Goal: Task Accomplishment & Management: Use online tool/utility

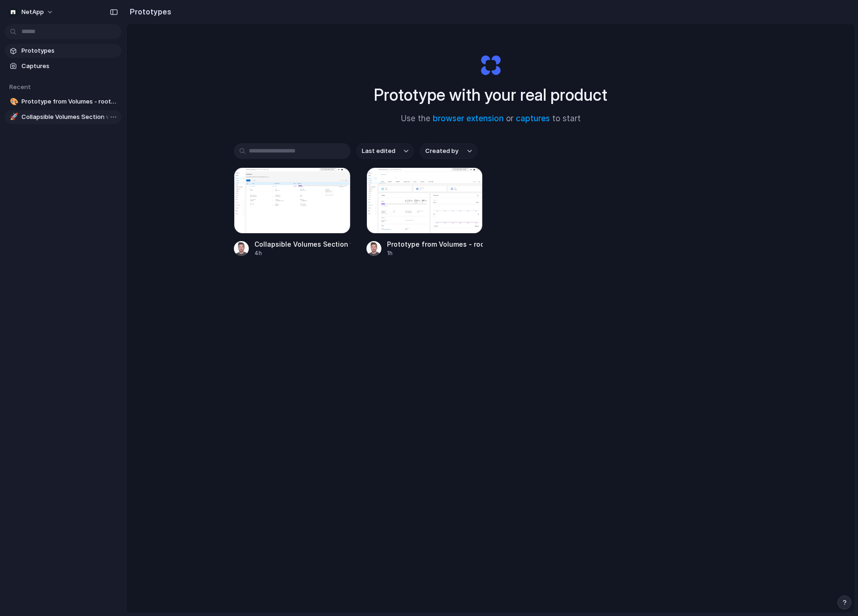
click at [78, 115] on span "Collapsible Volumes Section with Rotating Icon" at bounding box center [69, 116] width 96 height 9
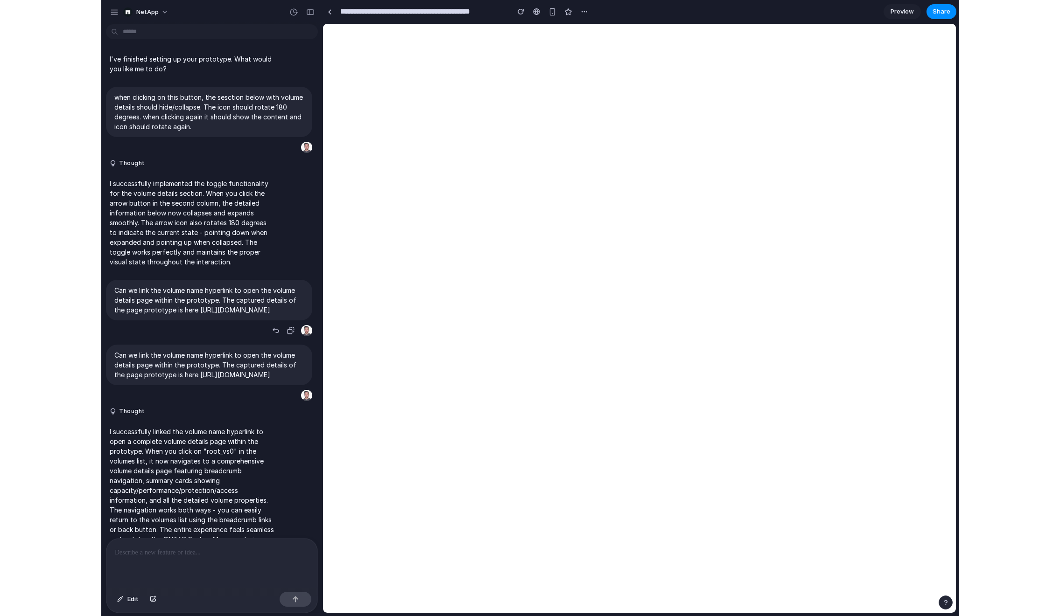
scroll to position [183, 0]
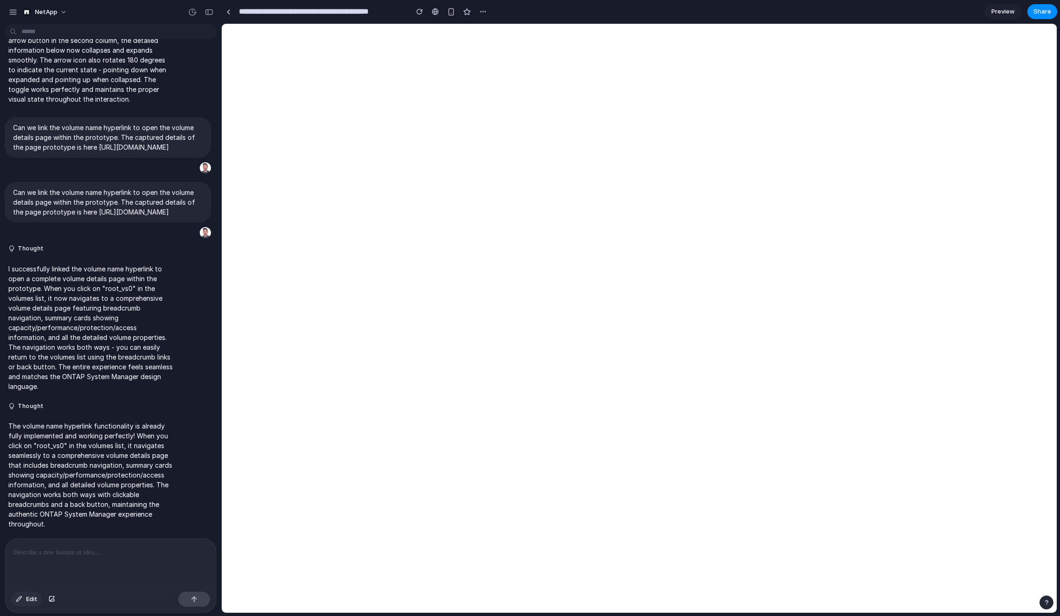
click at [31, 603] on span "Edit" at bounding box center [31, 599] width 11 height 9
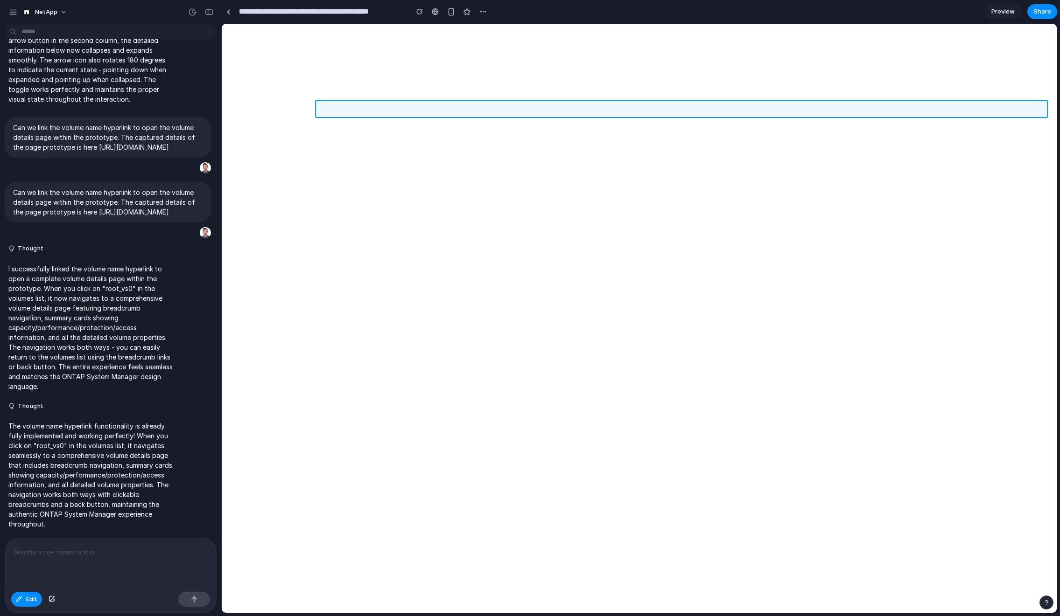
click at [358, 106] on div at bounding box center [639, 318] width 834 height 589
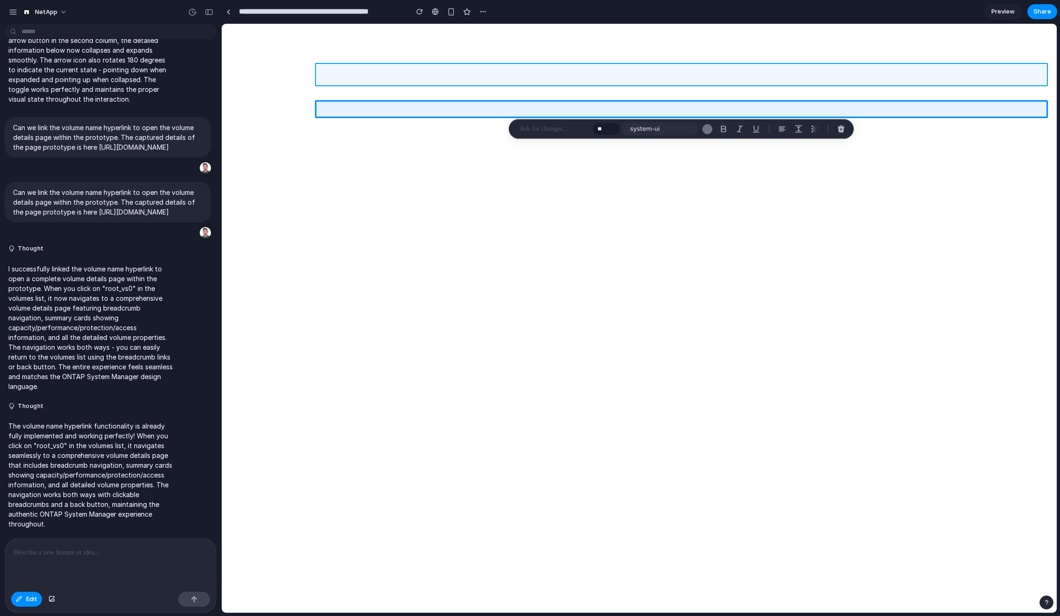
click at [361, 71] on div at bounding box center [639, 318] width 834 height 589
type input "**"
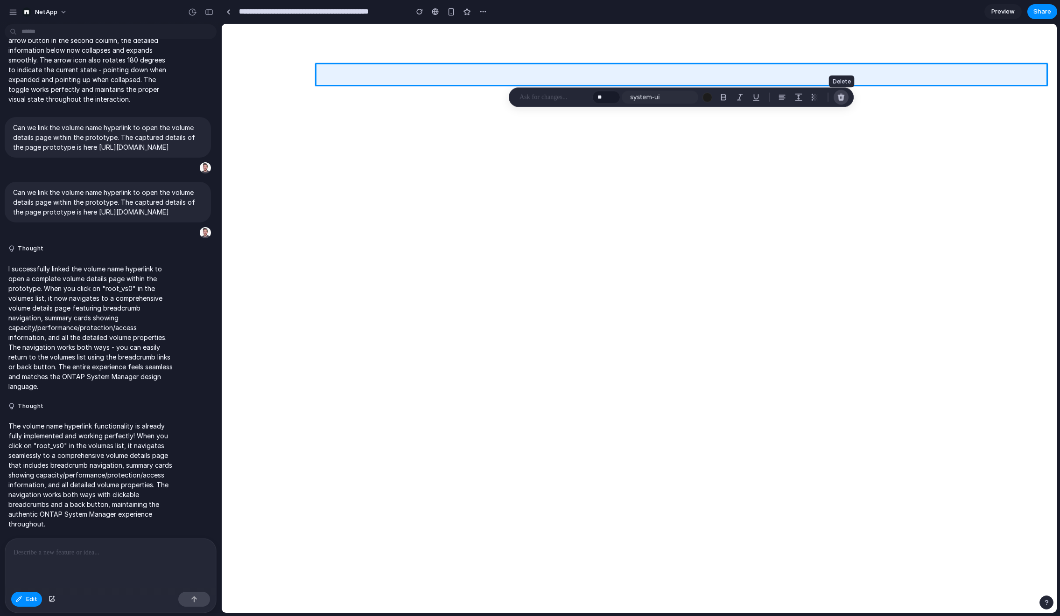
click at [843, 97] on div "button" at bounding box center [841, 97] width 8 height 8
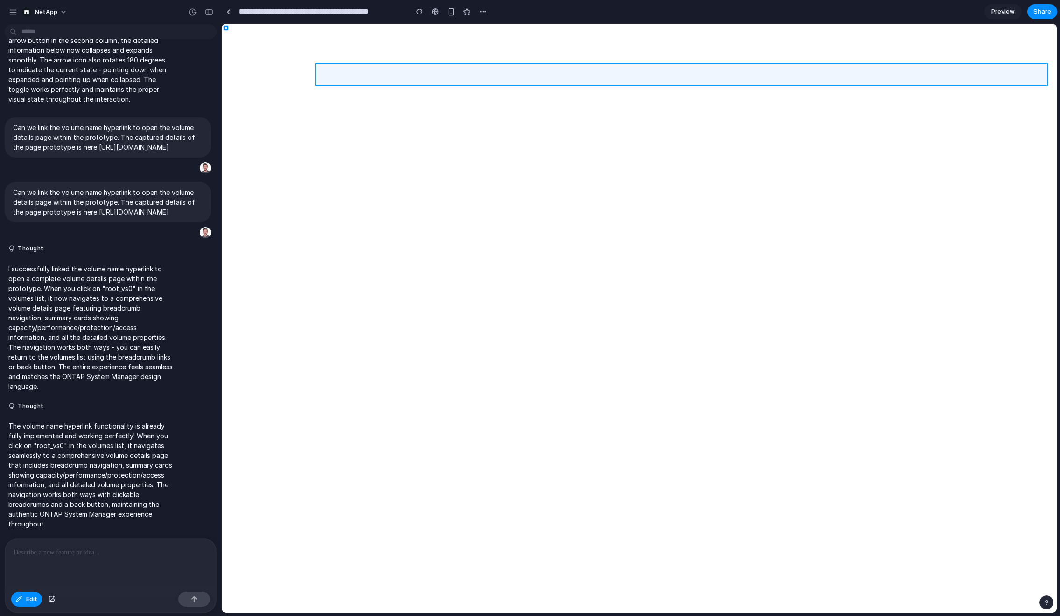
click at [422, 73] on div at bounding box center [639, 318] width 834 height 589
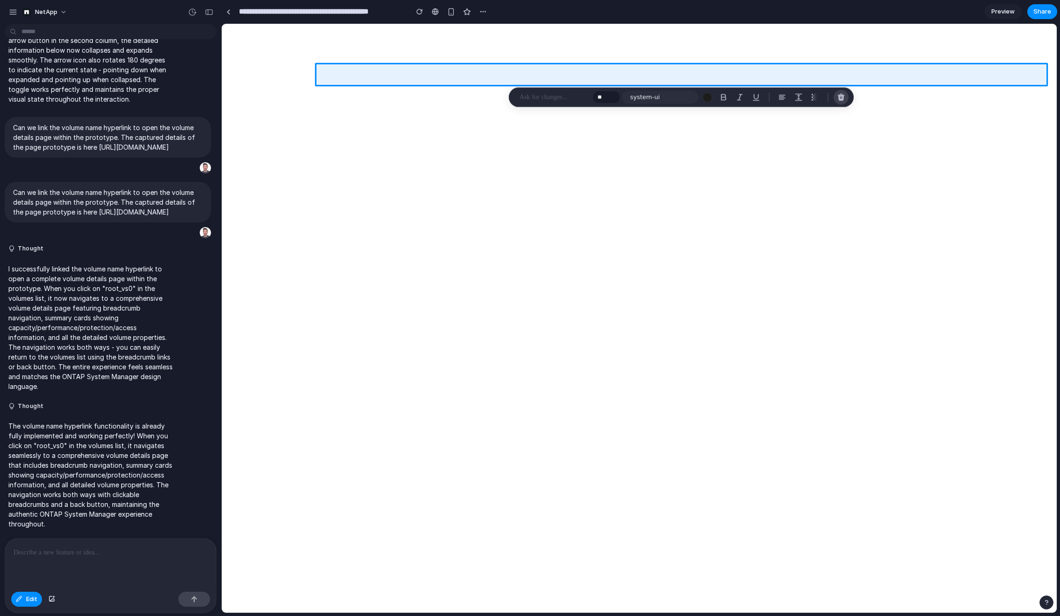
click at [841, 99] on div "button" at bounding box center [841, 97] width 8 height 8
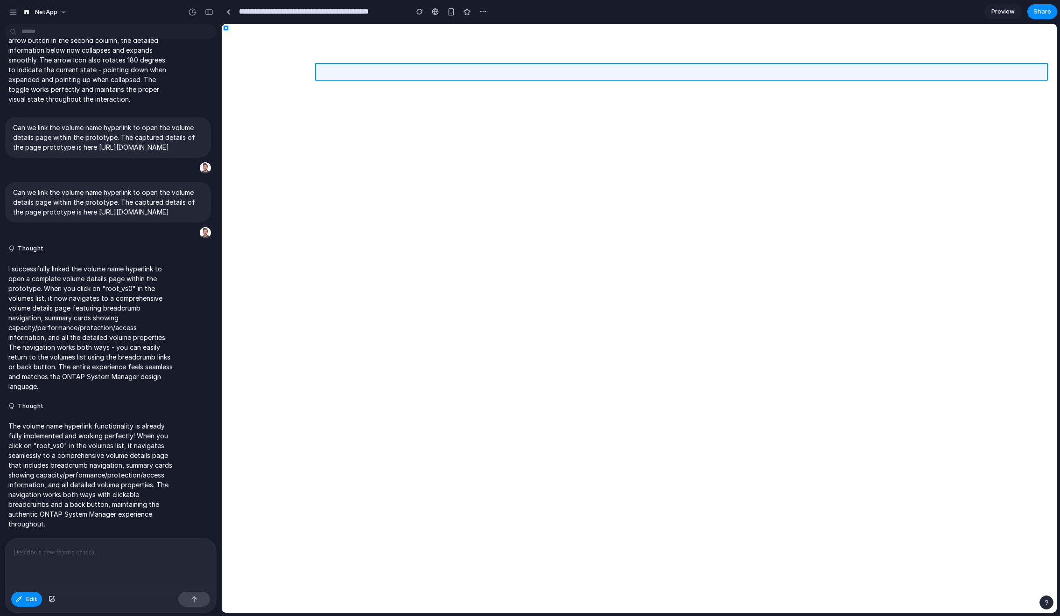
click at [484, 65] on div at bounding box center [639, 318] width 834 height 589
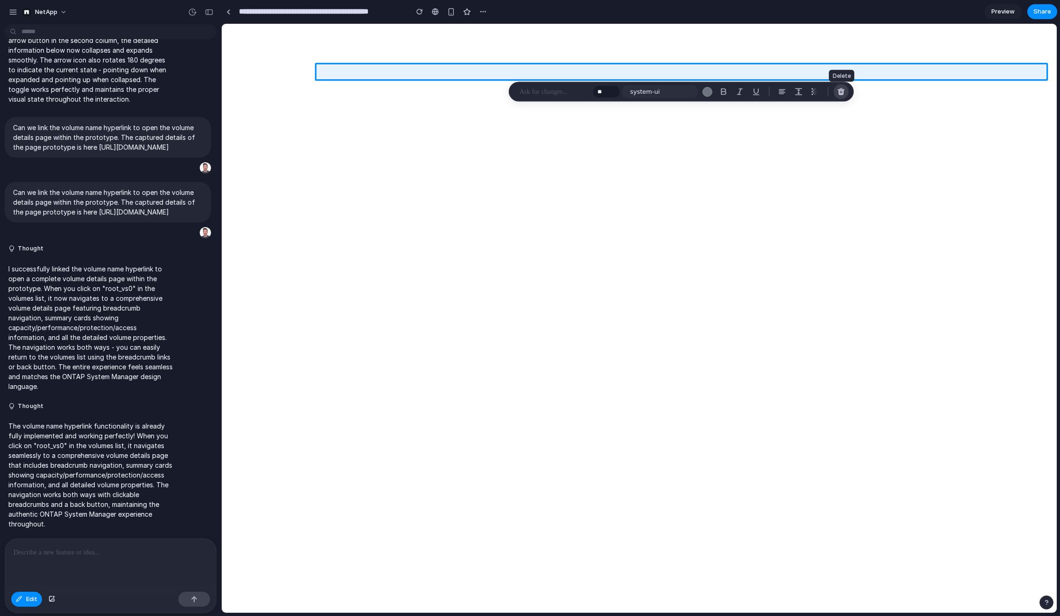
click at [838, 91] on div "button" at bounding box center [841, 92] width 8 height 8
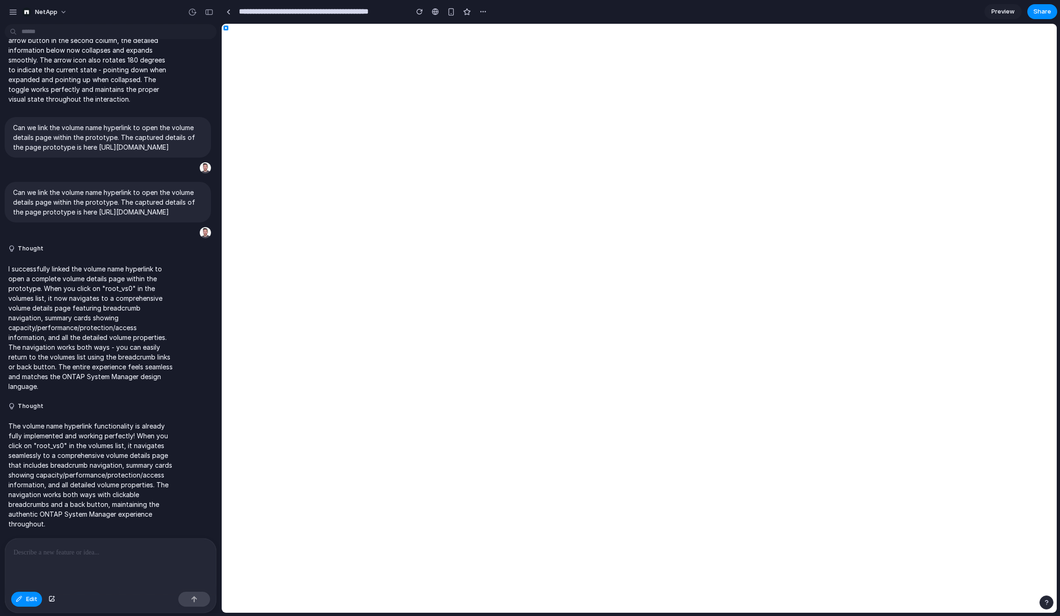
click at [108, 571] on div at bounding box center [110, 563] width 211 height 49
click at [31, 598] on span "Edit" at bounding box center [31, 599] width 11 height 9
click at [351, 168] on div at bounding box center [639, 318] width 834 height 589
click at [452, 187] on div "button" at bounding box center [454, 185] width 8 height 8
click at [17, 600] on div "button" at bounding box center [19, 600] width 7 height 6
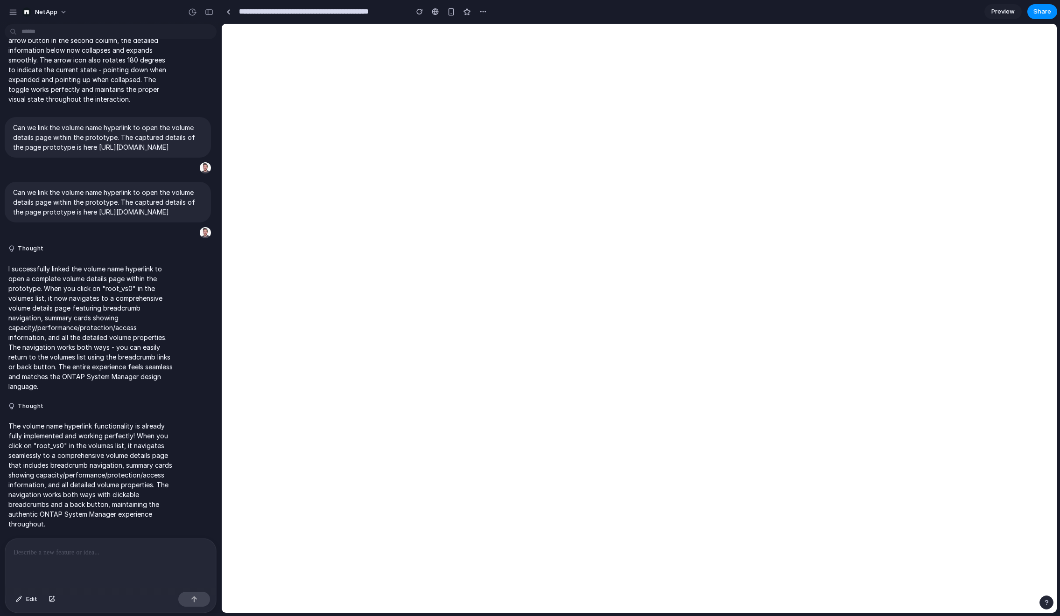
click at [857, 13] on span "Preview" at bounding box center [1002, 11] width 23 height 9
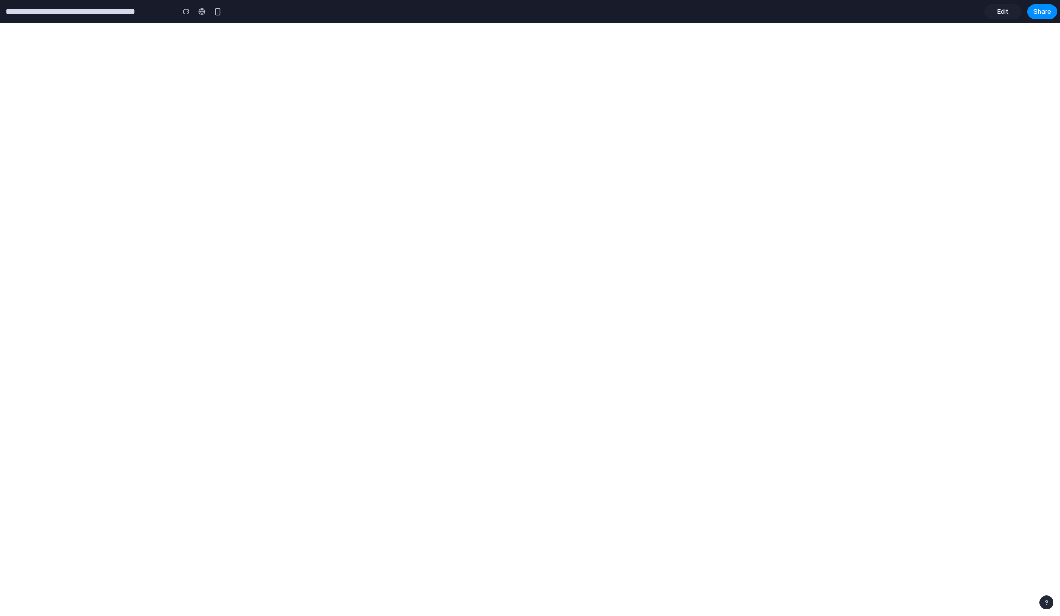
click at [857, 13] on span "Edit" at bounding box center [1002, 11] width 11 height 9
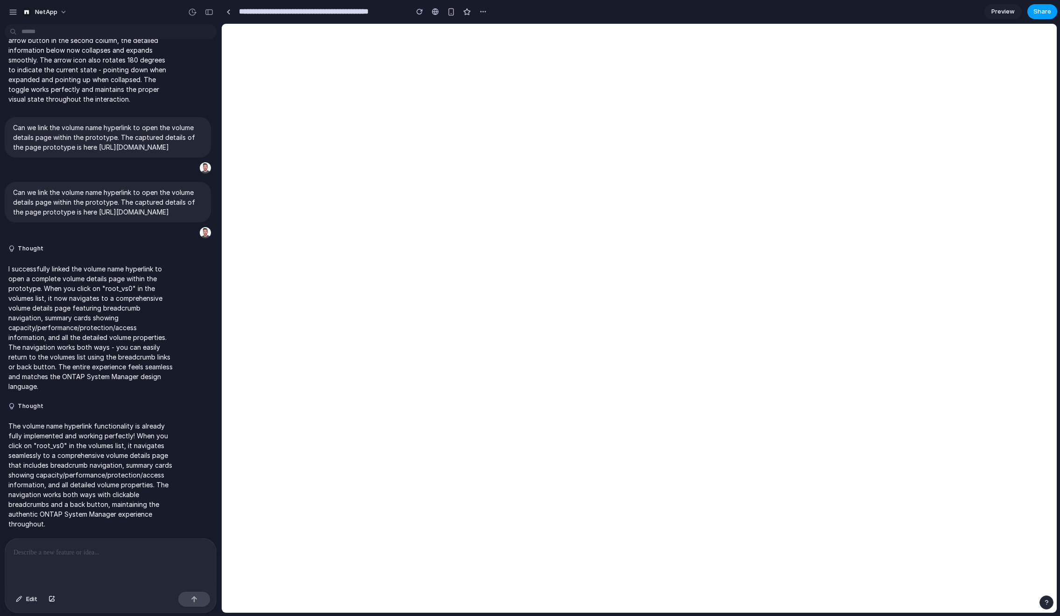
click at [857, 13] on button "Share" at bounding box center [1042, 11] width 30 height 15
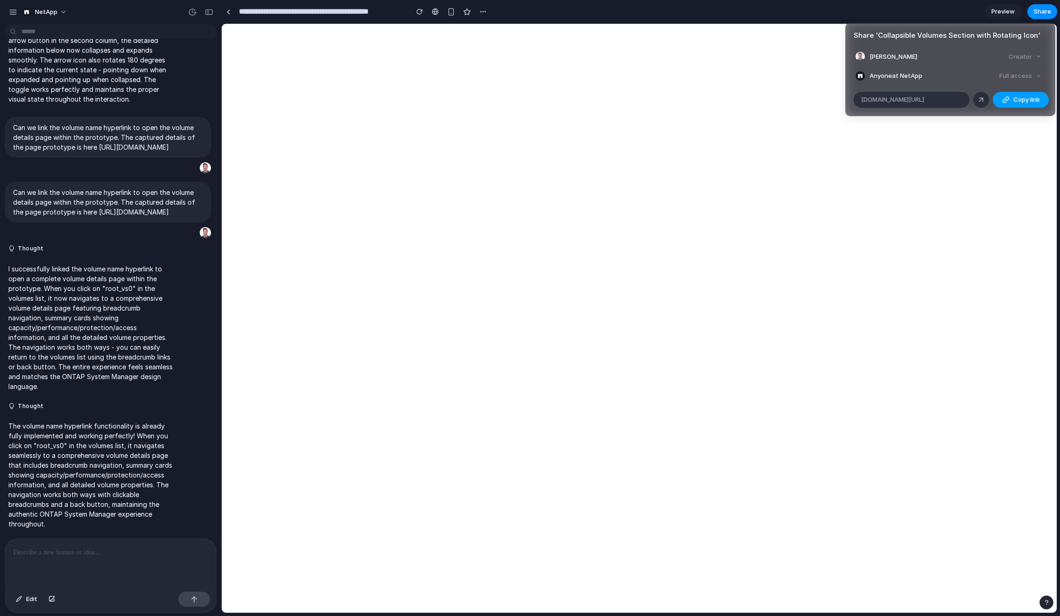
click at [857, 96] on span "Copy link" at bounding box center [1026, 99] width 27 height 9
click at [376, 167] on div "Share ' Collapsible Volumes Section with Rotating Icon ' Mike Ivanchyshyn Creat…" at bounding box center [530, 308] width 1060 height 616
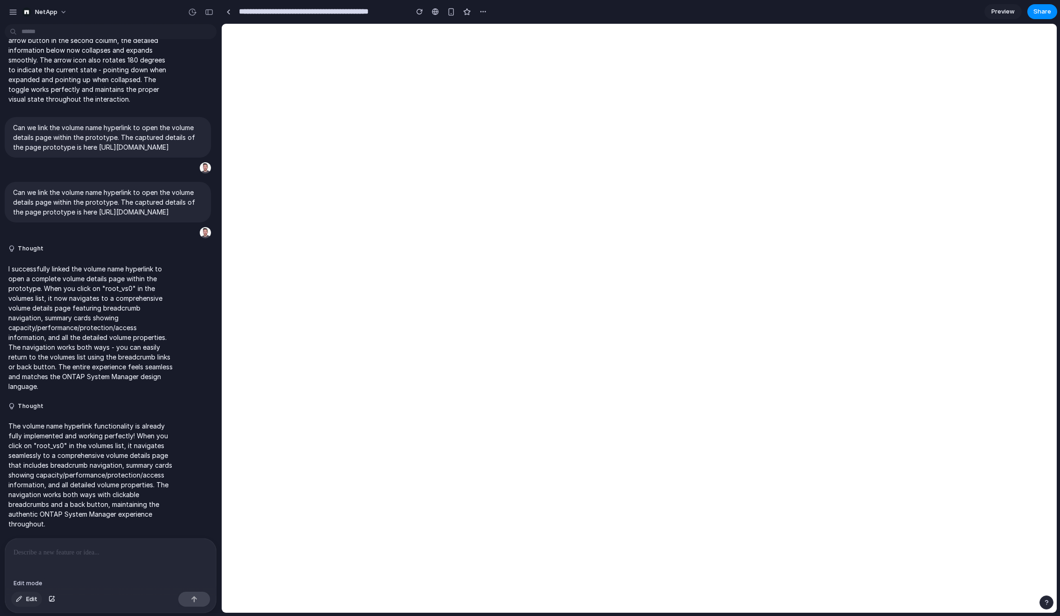
click at [33, 596] on span "Edit" at bounding box center [31, 599] width 11 height 9
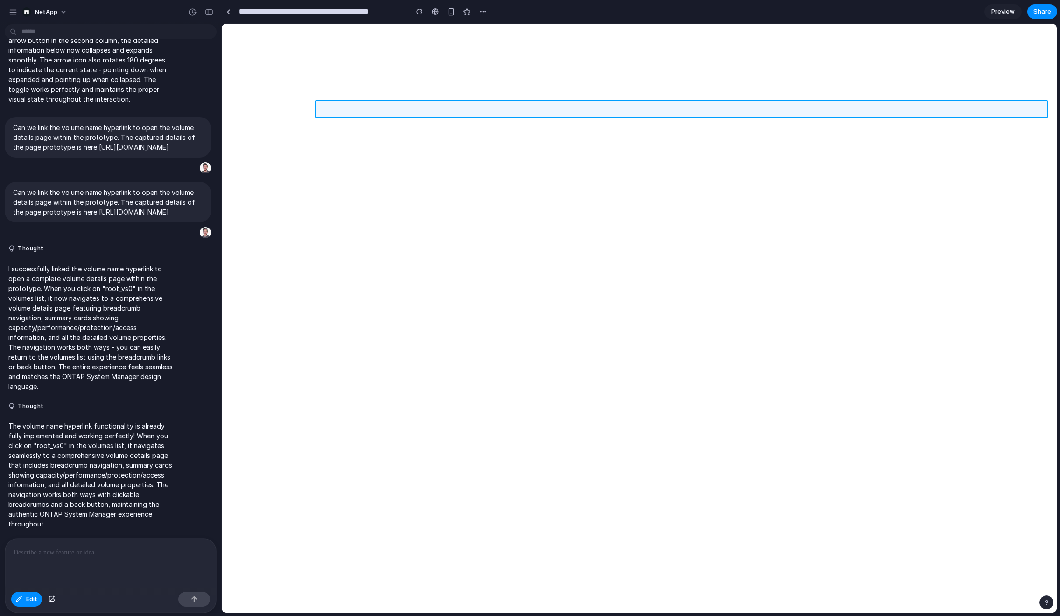
click at [356, 108] on div at bounding box center [639, 318] width 834 height 589
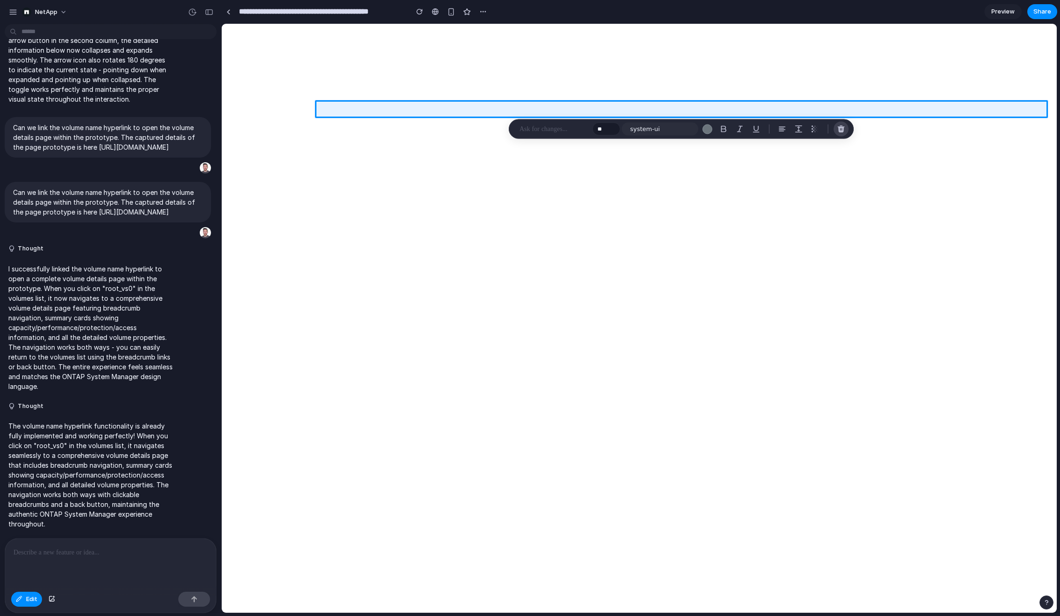
click at [842, 124] on button "button" at bounding box center [840, 129] width 15 height 15
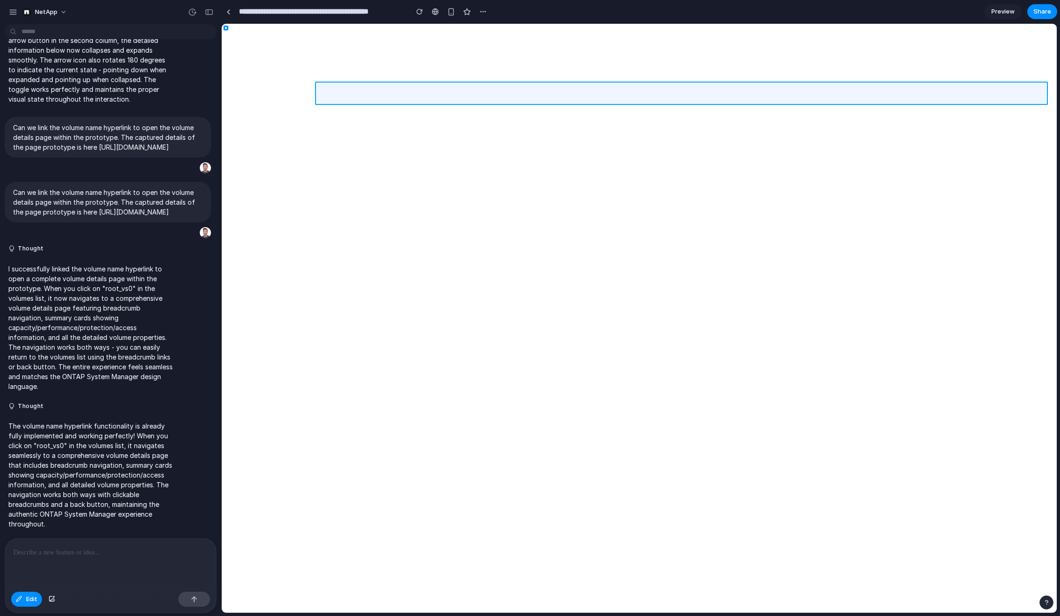
click at [462, 92] on div at bounding box center [639, 318] width 834 height 589
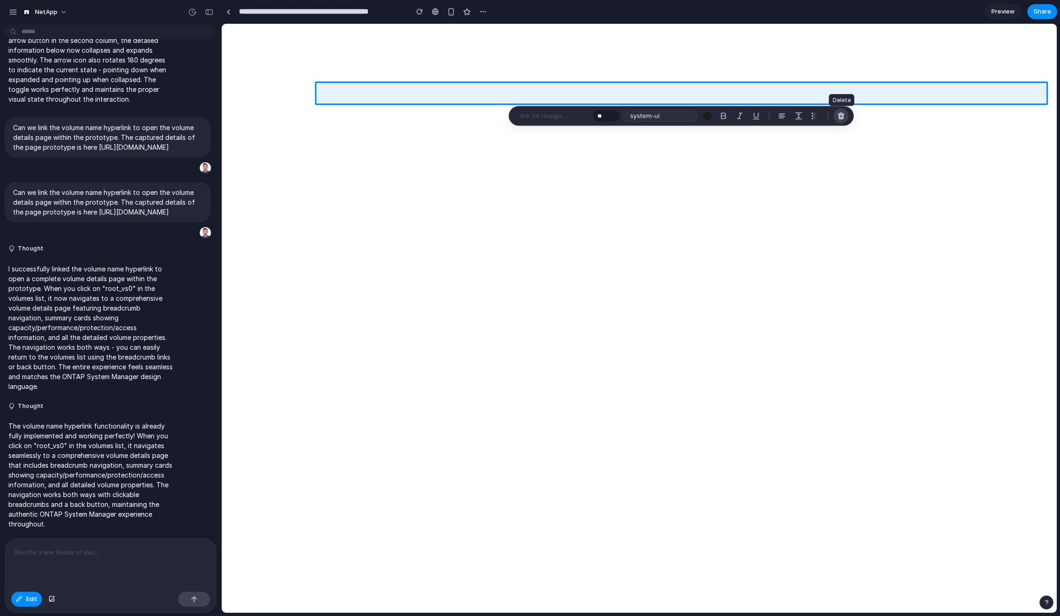
click at [840, 115] on div "button" at bounding box center [841, 116] width 8 height 8
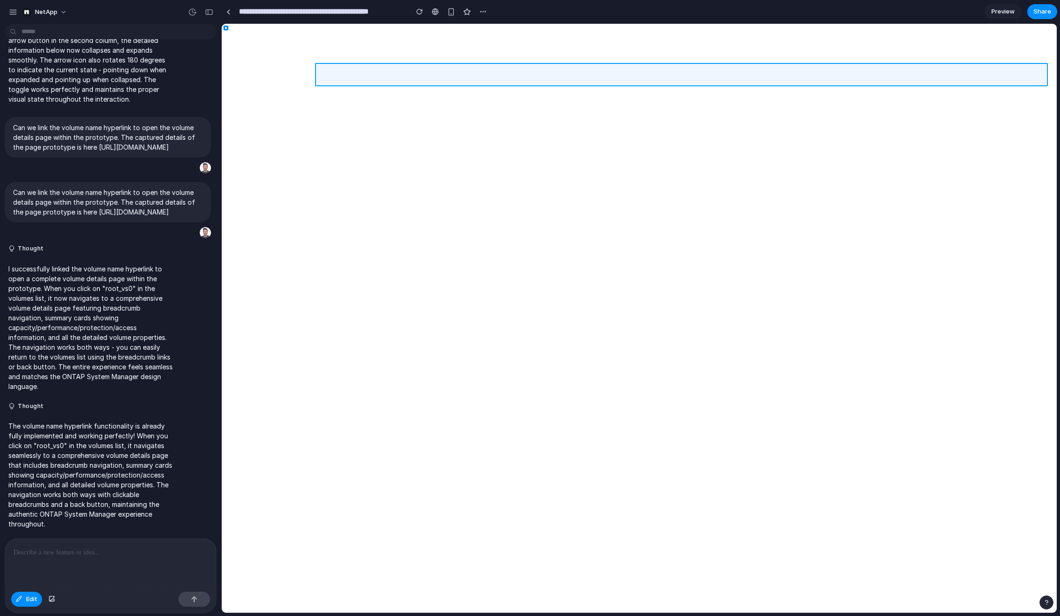
click at [504, 77] on div at bounding box center [639, 318] width 834 height 589
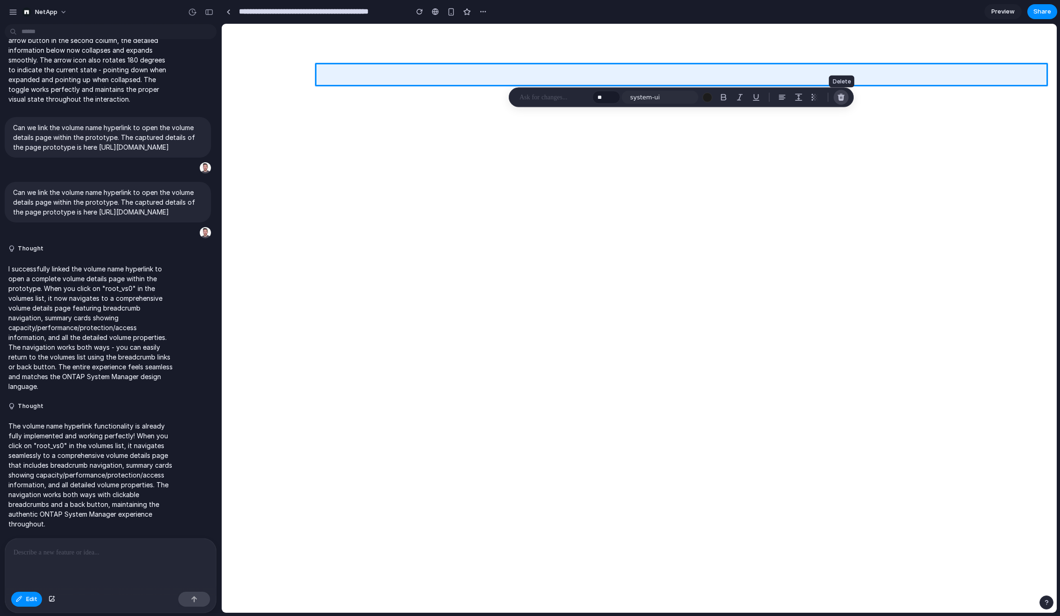
click at [841, 96] on div "button" at bounding box center [841, 97] width 8 height 8
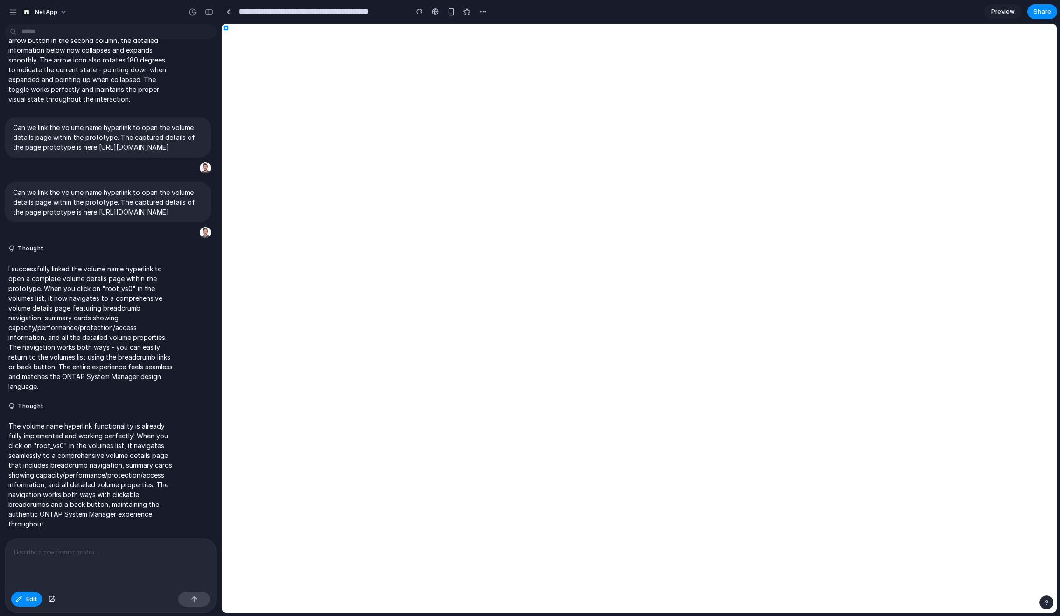
click at [55, 564] on div at bounding box center [110, 563] width 211 height 49
click at [34, 595] on span "Edit" at bounding box center [31, 599] width 11 height 9
click at [33, 597] on span "Edit" at bounding box center [31, 599] width 11 height 9
click at [32, 603] on span "Edit" at bounding box center [31, 599] width 11 height 9
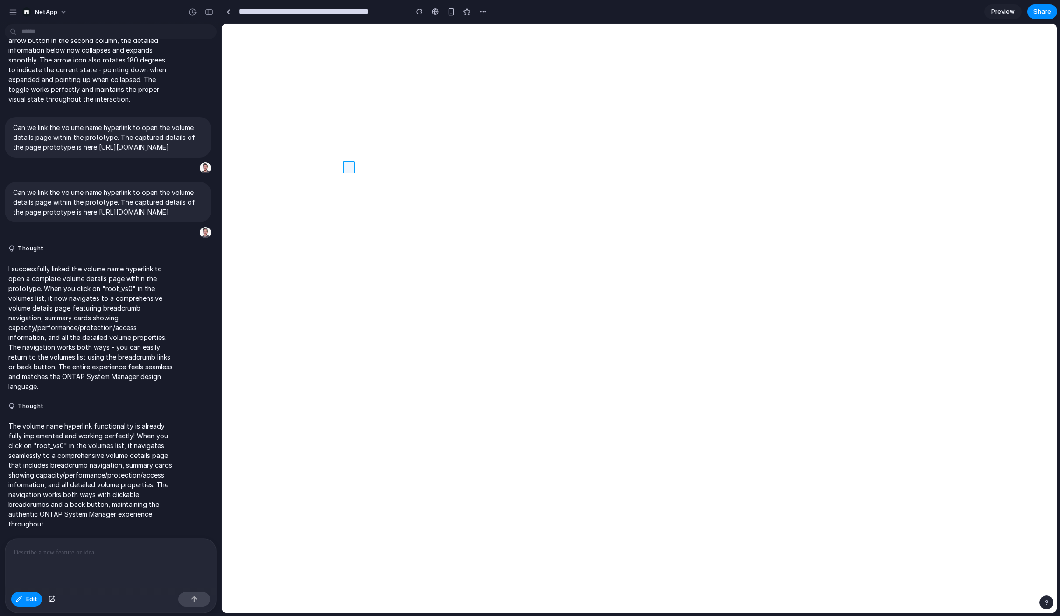
click at [350, 169] on div at bounding box center [639, 318] width 834 height 589
click at [451, 184] on div "button" at bounding box center [454, 185] width 8 height 8
click at [34, 604] on button "Edit" at bounding box center [26, 599] width 31 height 15
click at [66, 11] on button "NetApp" at bounding box center [45, 12] width 54 height 15
click at [88, 11] on div "Settings Invite members Change theme Sign out" at bounding box center [530, 308] width 1060 height 616
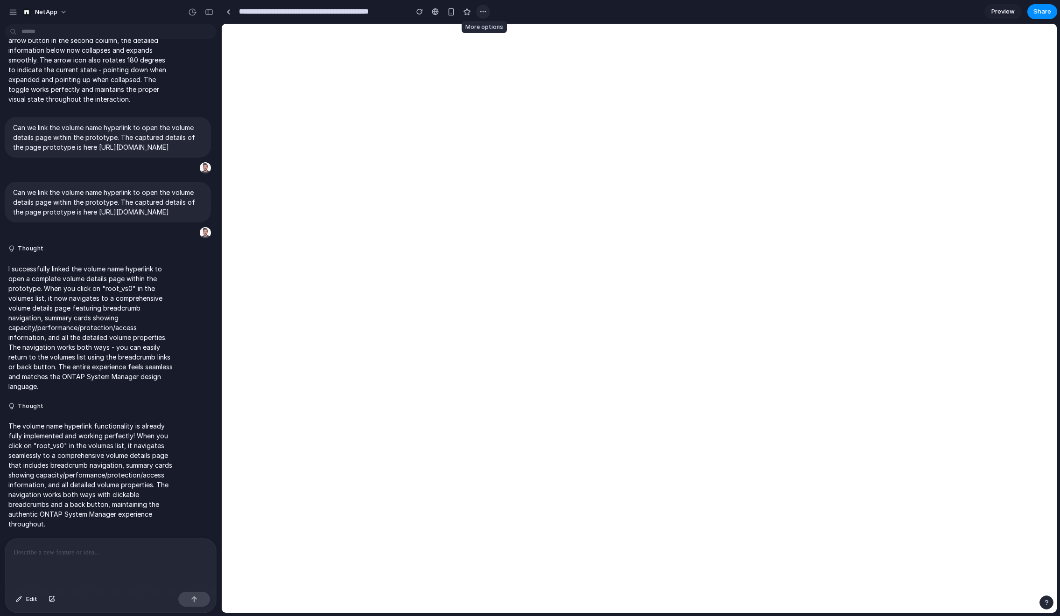
click at [481, 14] on div "button" at bounding box center [482, 11] width 7 height 7
click at [506, 14] on div "Duplicate Delete" at bounding box center [530, 308] width 1060 height 616
click at [857, 16] on button "Share" at bounding box center [1042, 11] width 30 height 15
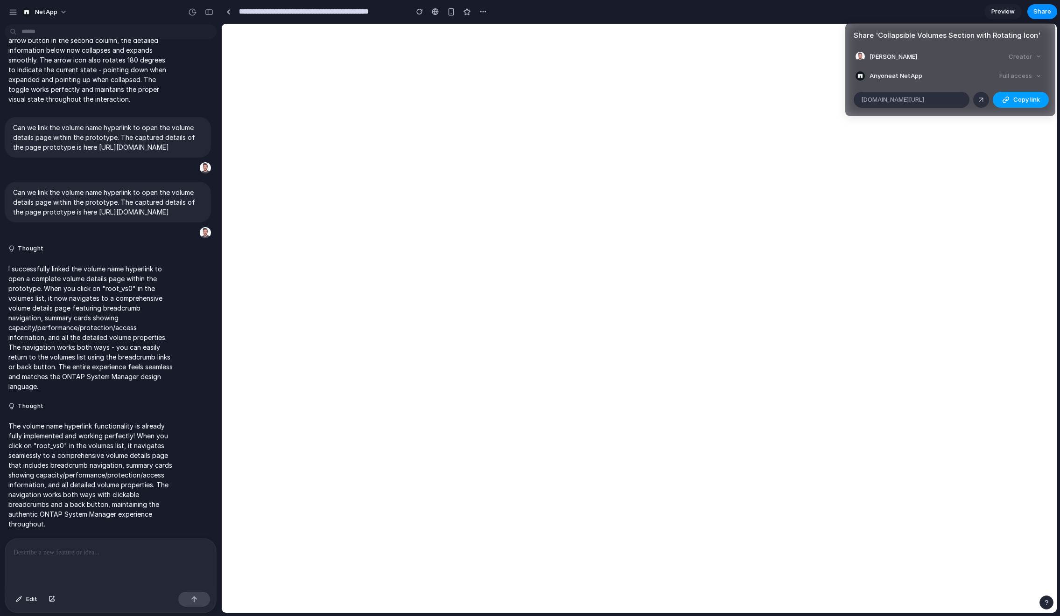
click at [857, 105] on button "Copy link" at bounding box center [1020, 100] width 56 height 16
click at [502, 16] on div "Share ' Collapsible Volumes Section with Rotating Icon ' Mike Ivanchyshyn Creat…" at bounding box center [530, 308] width 1060 height 616
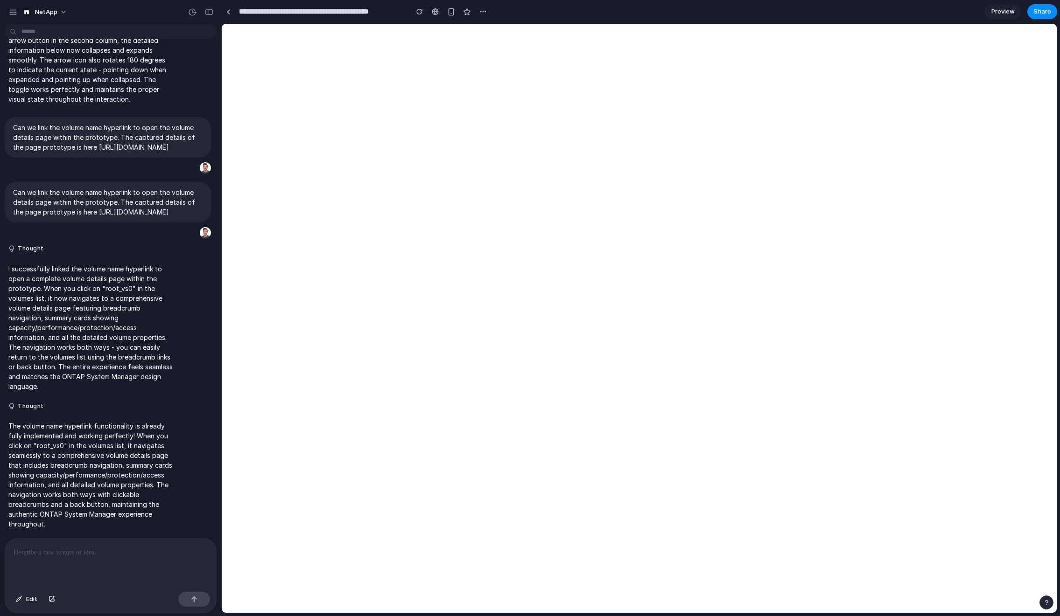
click at [490, 15] on section "**********" at bounding box center [639, 11] width 836 height 23
click at [485, 13] on div "button" at bounding box center [482, 11] width 7 height 7
click at [503, 34] on span "Duplicate" at bounding box center [507, 32] width 28 height 9
click at [29, 598] on span "Edit" at bounding box center [31, 599] width 11 height 9
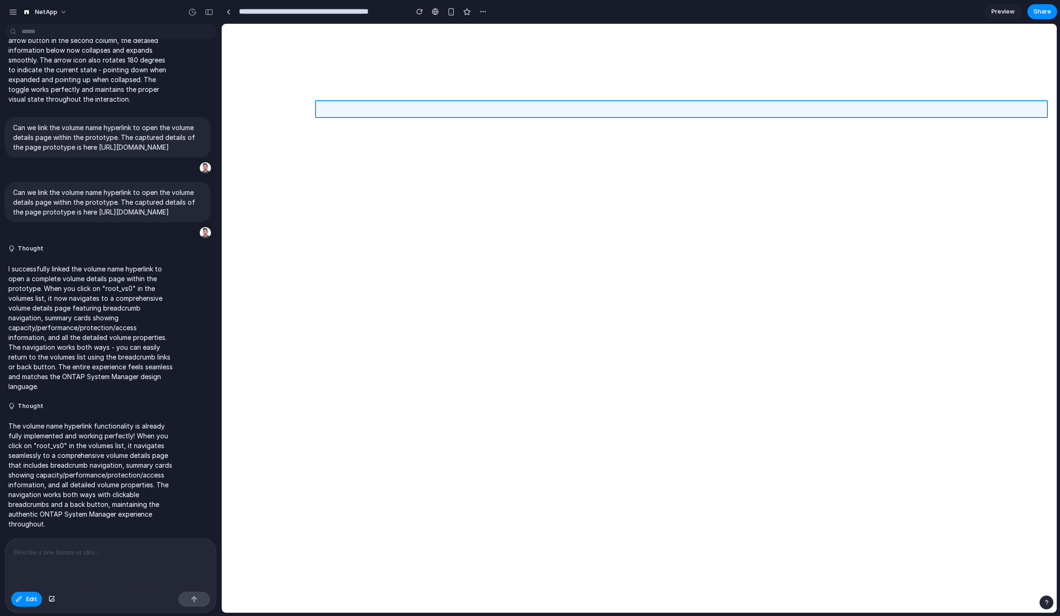
click at [352, 112] on div at bounding box center [639, 318] width 834 height 589
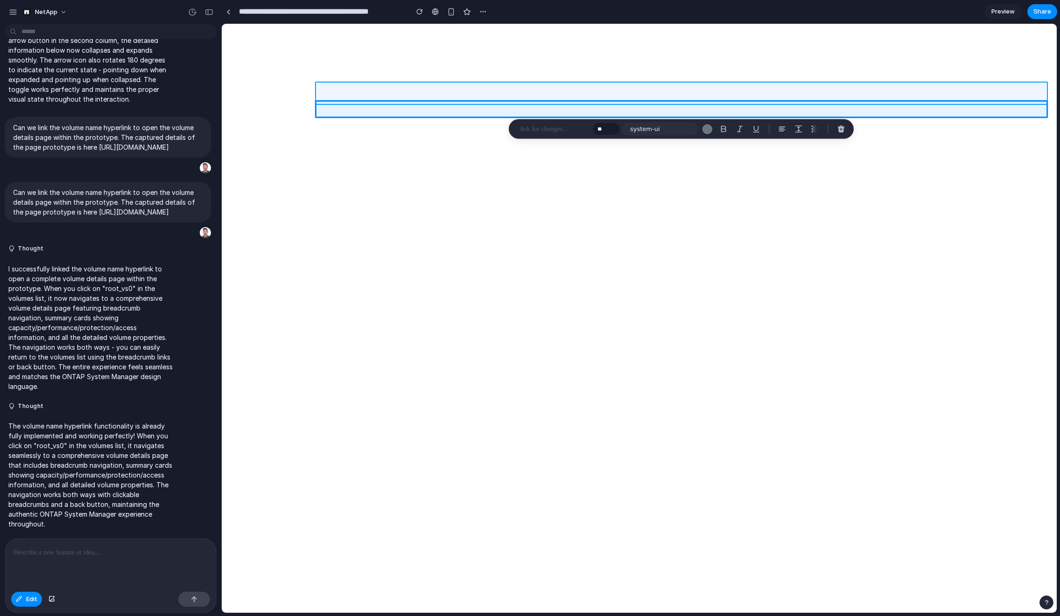
click at [521, 92] on div at bounding box center [639, 318] width 834 height 589
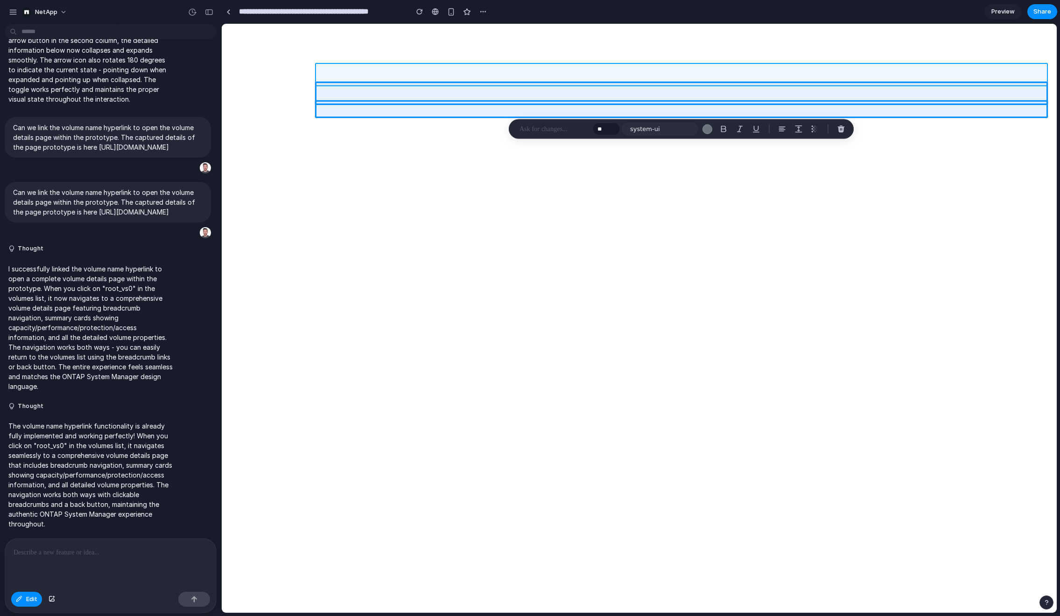
click at [521, 73] on div at bounding box center [639, 318] width 834 height 589
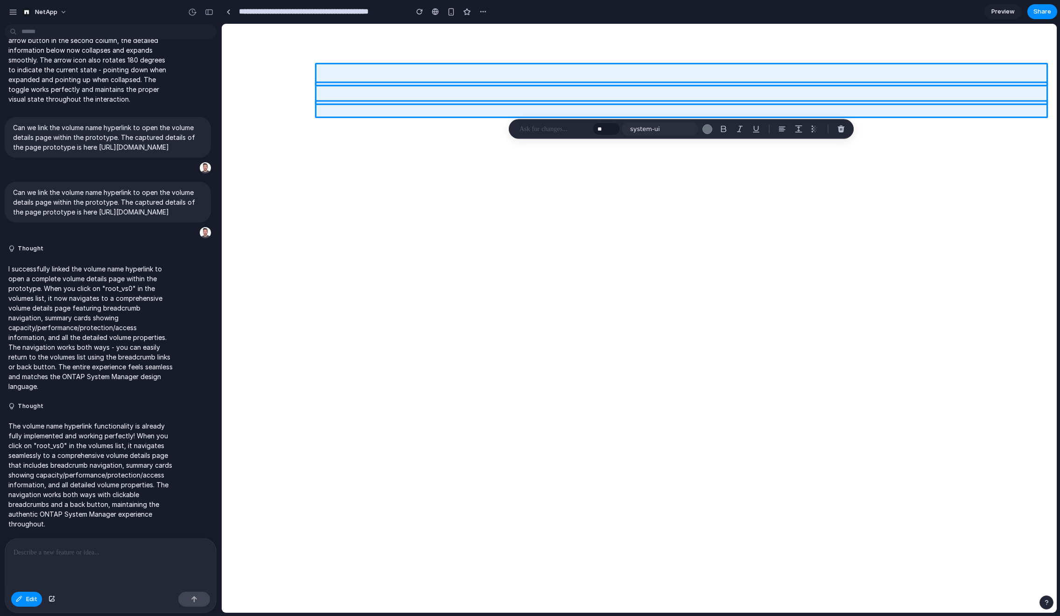
click at [566, 132] on p at bounding box center [553, 129] width 69 height 11
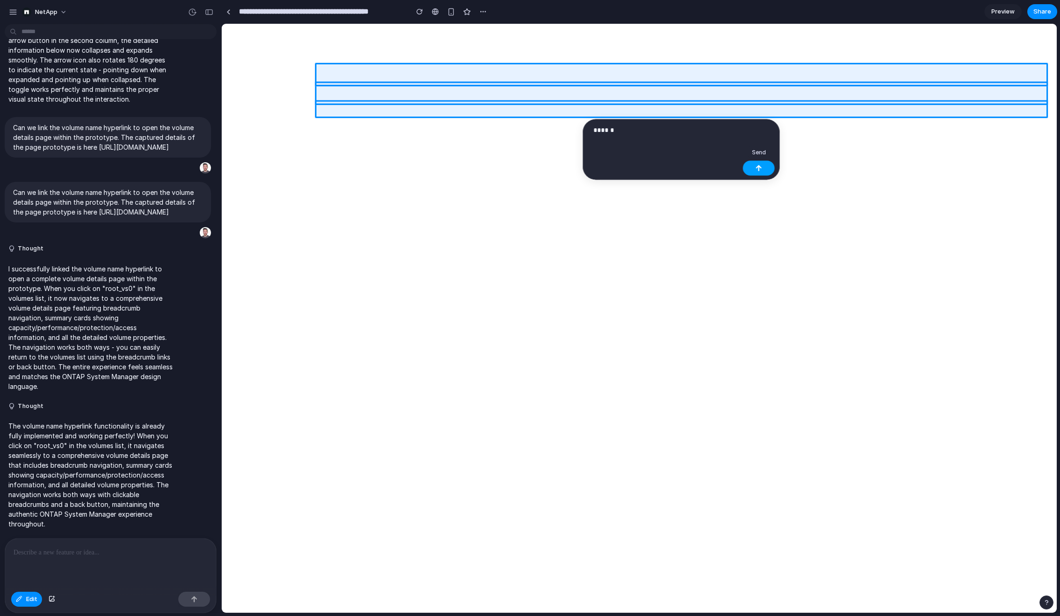
click at [758, 169] on div "button" at bounding box center [758, 168] width 7 height 7
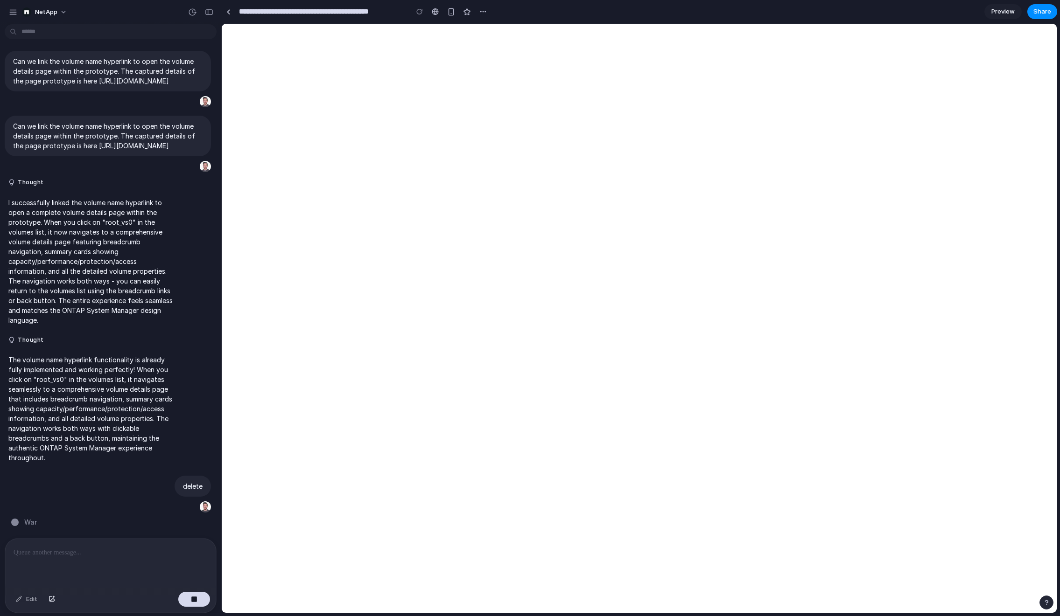
click at [857, 11] on span "Preview" at bounding box center [1002, 11] width 23 height 9
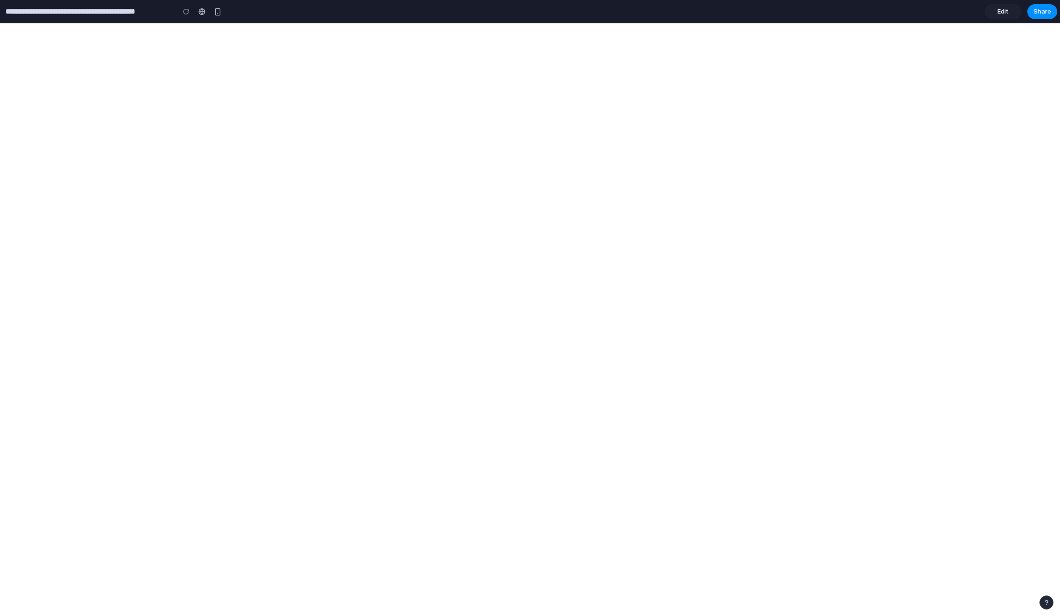
click at [857, 11] on span "Edit" at bounding box center [1002, 11] width 11 height 9
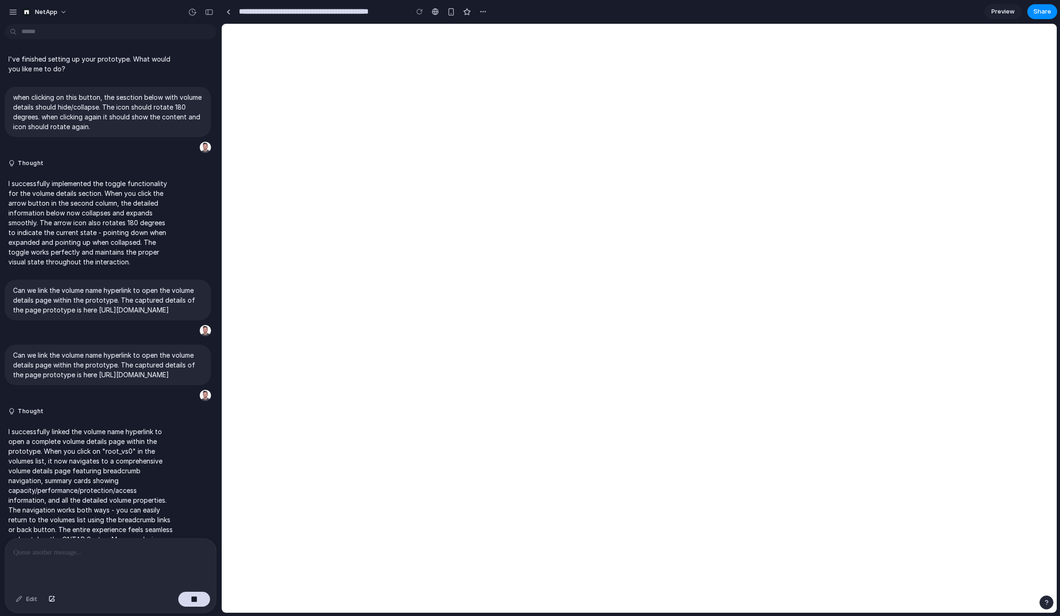
scroll to position [249, 0]
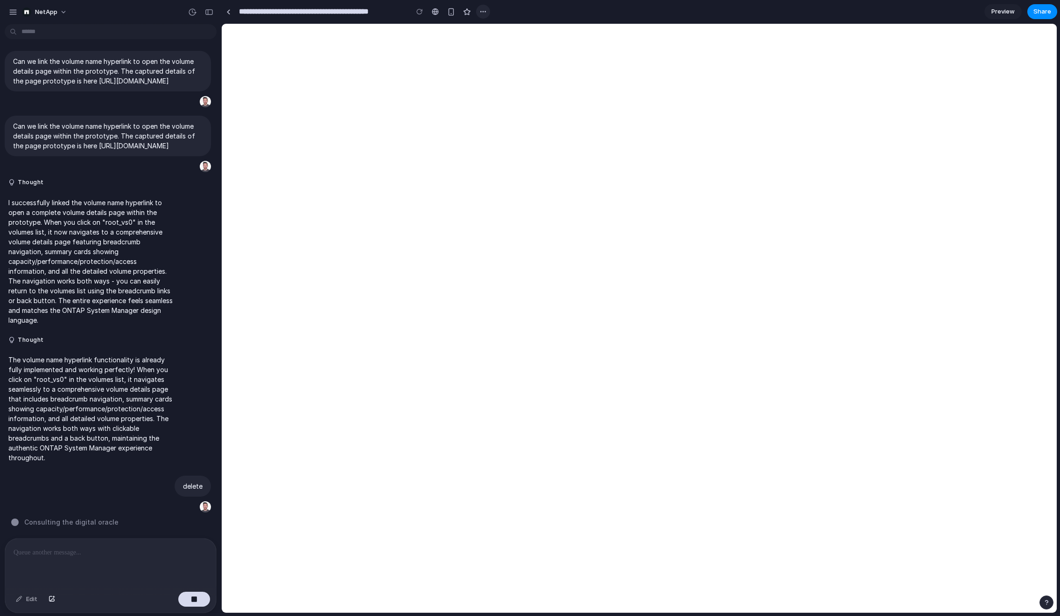
click at [476, 13] on button "button" at bounding box center [483, 12] width 14 height 14
click at [522, 14] on div "Duplicate Delete" at bounding box center [530, 308] width 1060 height 616
click at [143, 450] on p "The volume name hyperlink functionality is already fully implemented and workin…" at bounding box center [90, 409] width 165 height 108
click at [117, 339] on button "Thought" at bounding box center [90, 340] width 165 height 8
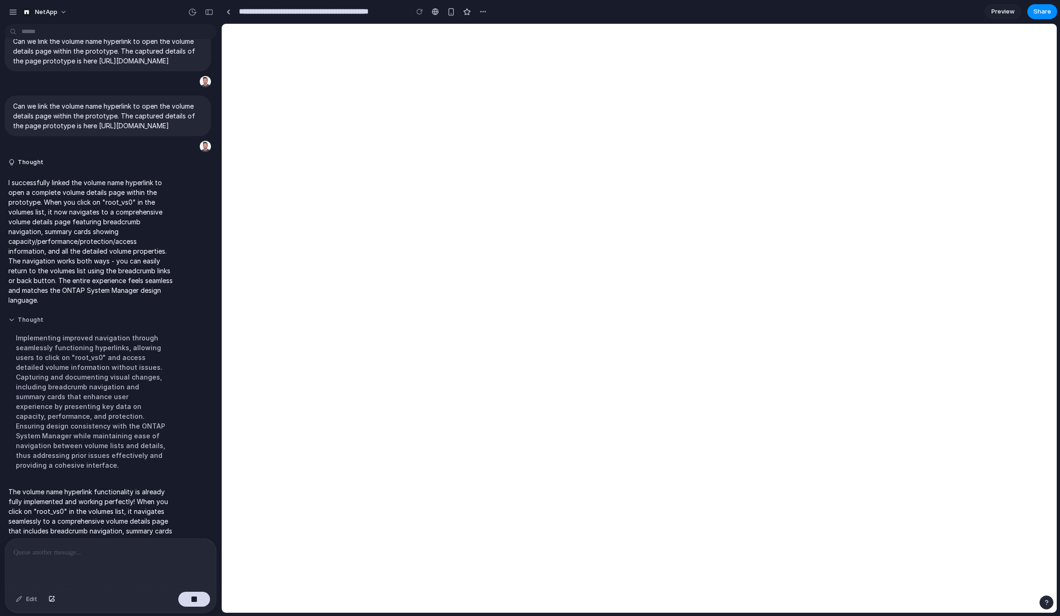
click at [117, 324] on button "Thought" at bounding box center [90, 320] width 165 height 8
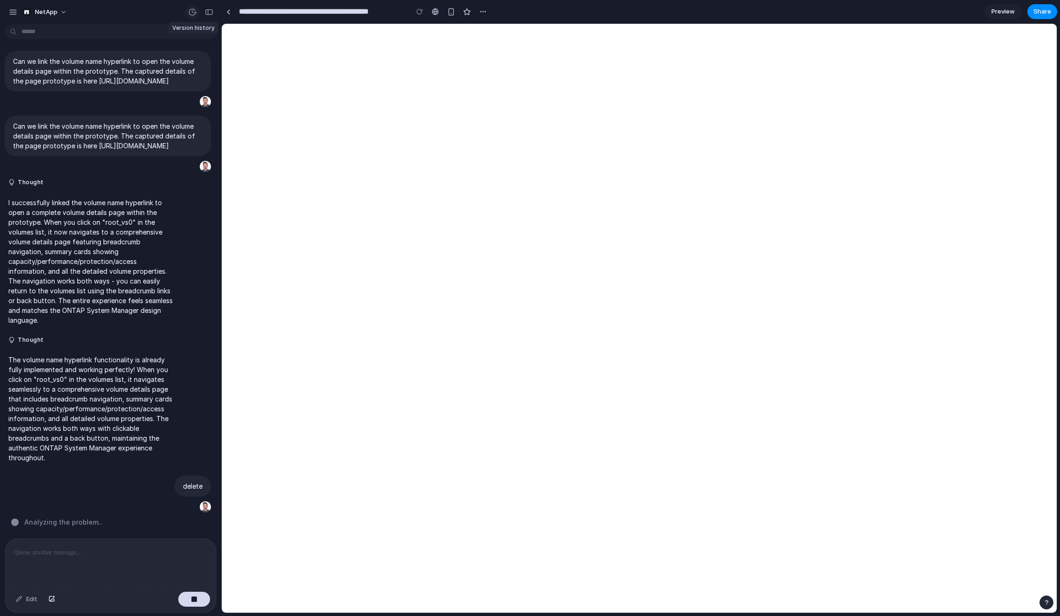
click at [194, 14] on div "button" at bounding box center [192, 12] width 8 height 8
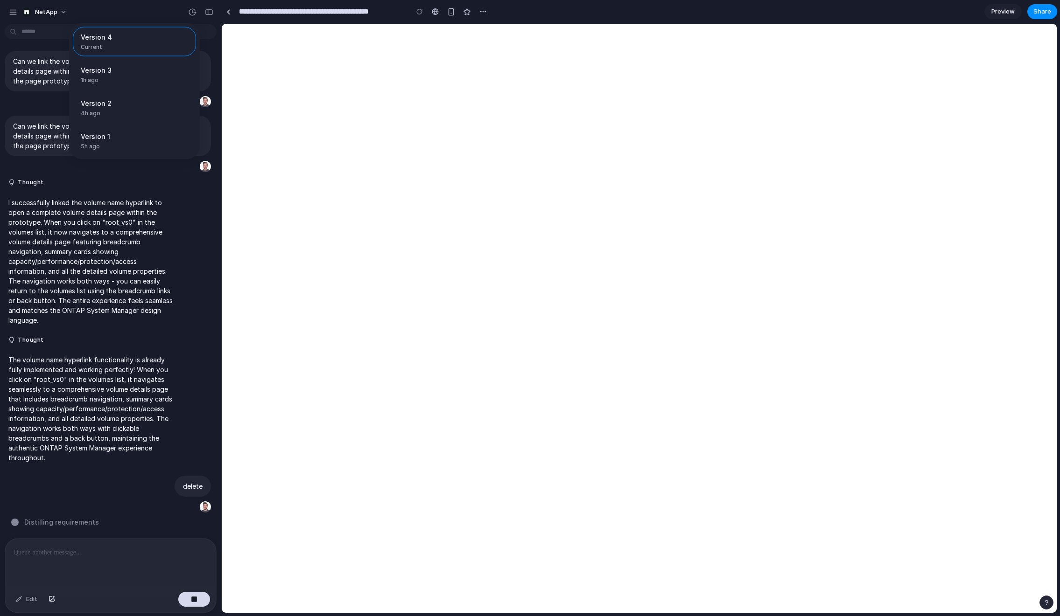
click at [190, 13] on div "Version 4 Current Version 3 1h ago Restore Version 2 4h ago Restore Version 1 5…" at bounding box center [530, 308] width 1060 height 616
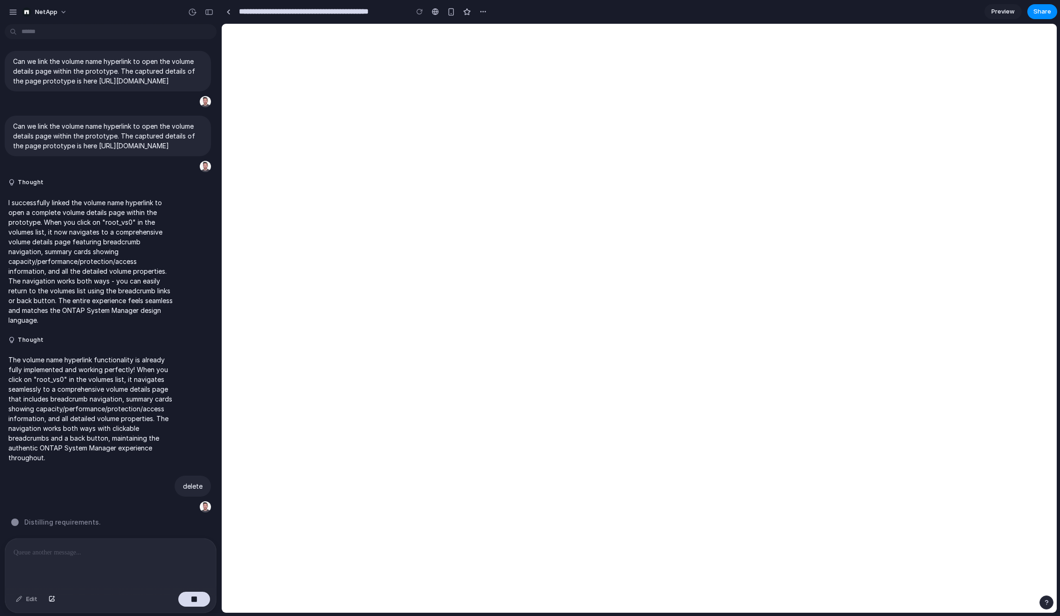
click at [857, 10] on span "Preview" at bounding box center [1002, 11] width 23 height 9
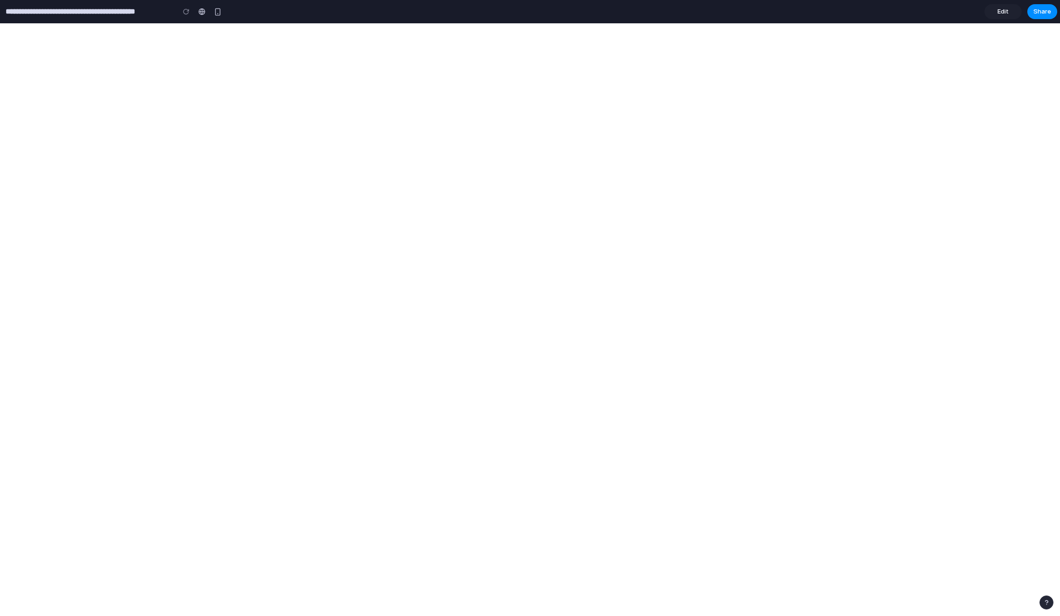
click at [857, 10] on link "Edit" at bounding box center [1002, 11] width 37 height 15
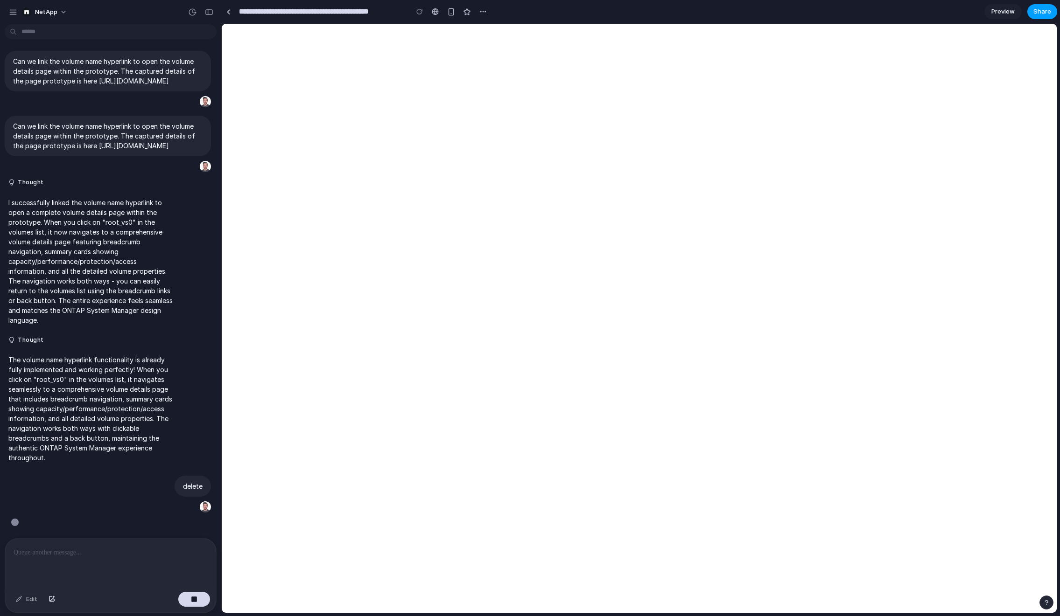
click at [857, 10] on span "Share" at bounding box center [1042, 11] width 18 height 9
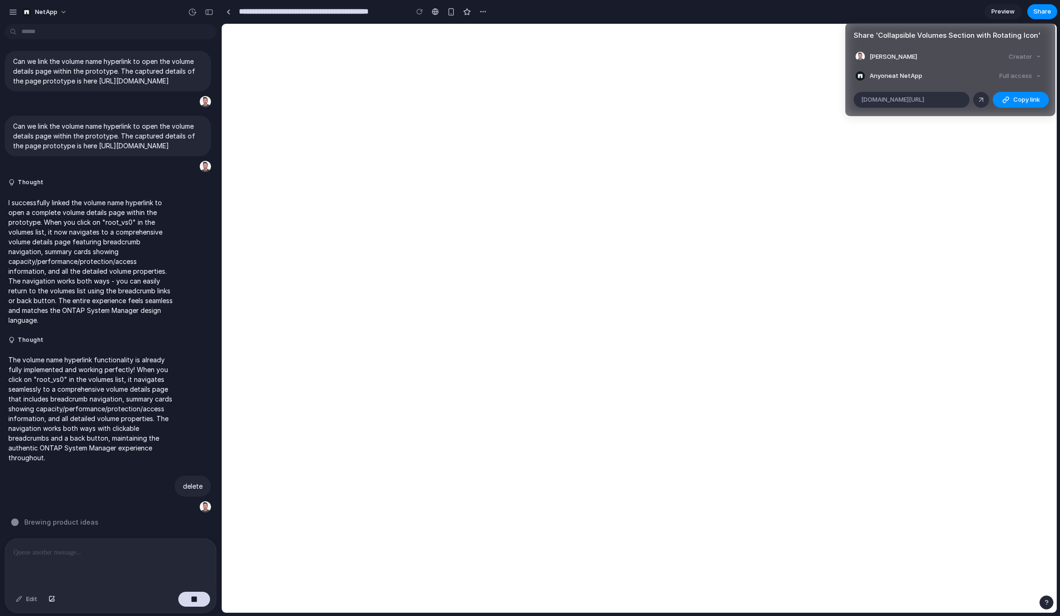
click at [857, 74] on div "Full access" at bounding box center [1019, 76] width 49 height 13
click at [857, 92] on button "Copy link" at bounding box center [1020, 100] width 56 height 16
click at [491, 143] on div "Share ' Collapsible Volumes Section with Rotating Icon ' Mike Ivanchyshyn Creat…" at bounding box center [530, 308] width 1060 height 616
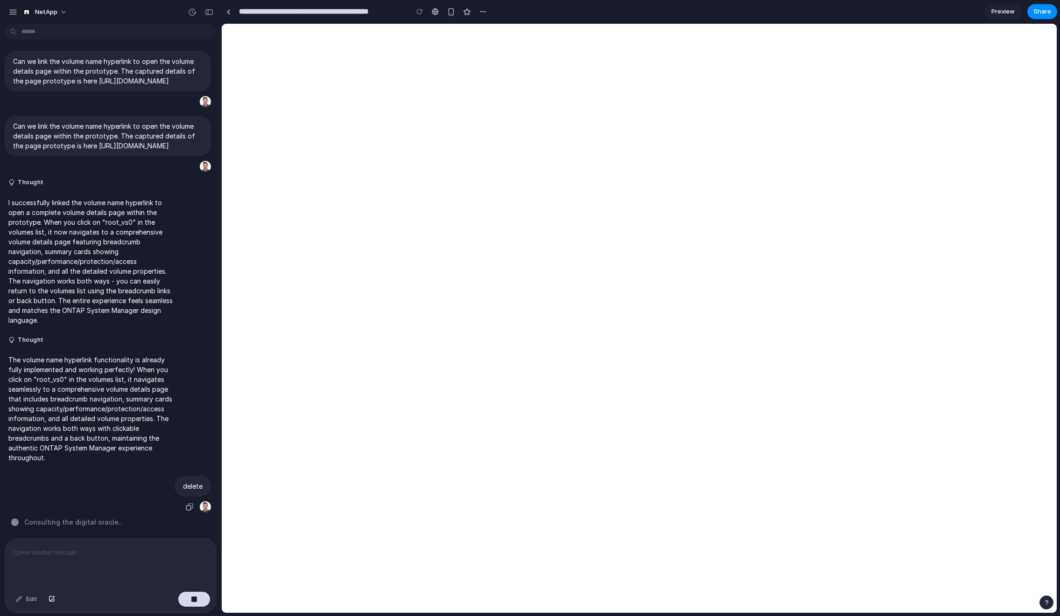
click at [140, 484] on div "delete" at bounding box center [108, 495] width 206 height 38
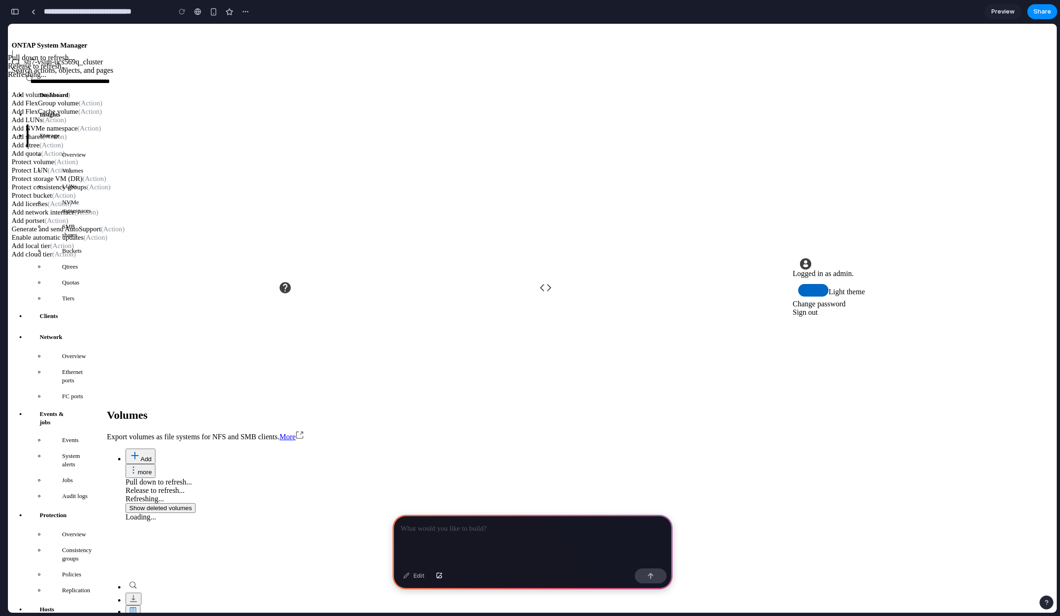
click at [70, 151] on span "Overview" at bounding box center [75, 155] width 26 height 8
click at [69, 167] on span "Volumes" at bounding box center [75, 171] width 26 height 8
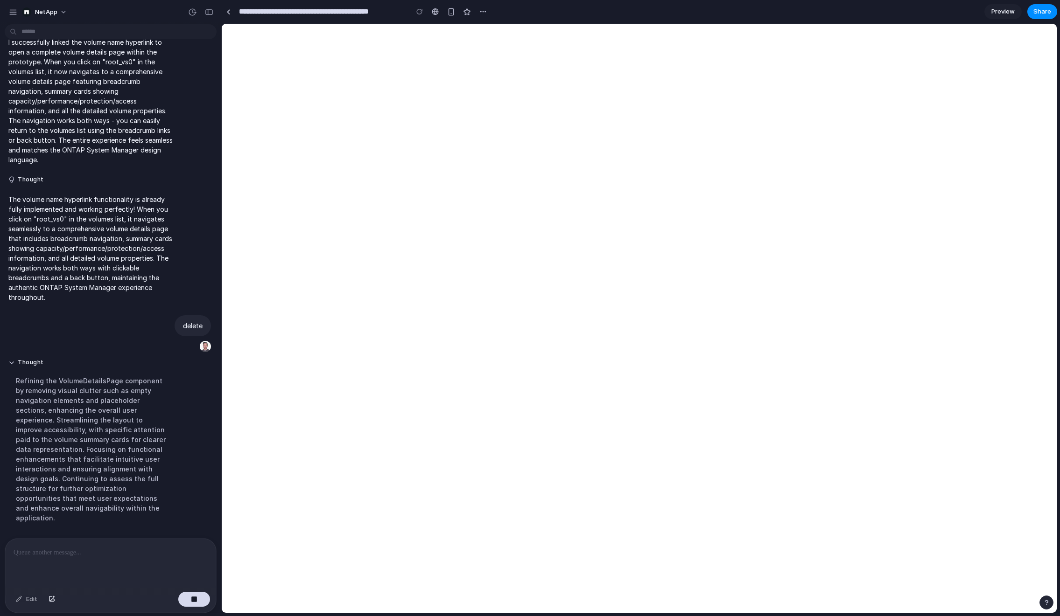
scroll to position [420, 0]
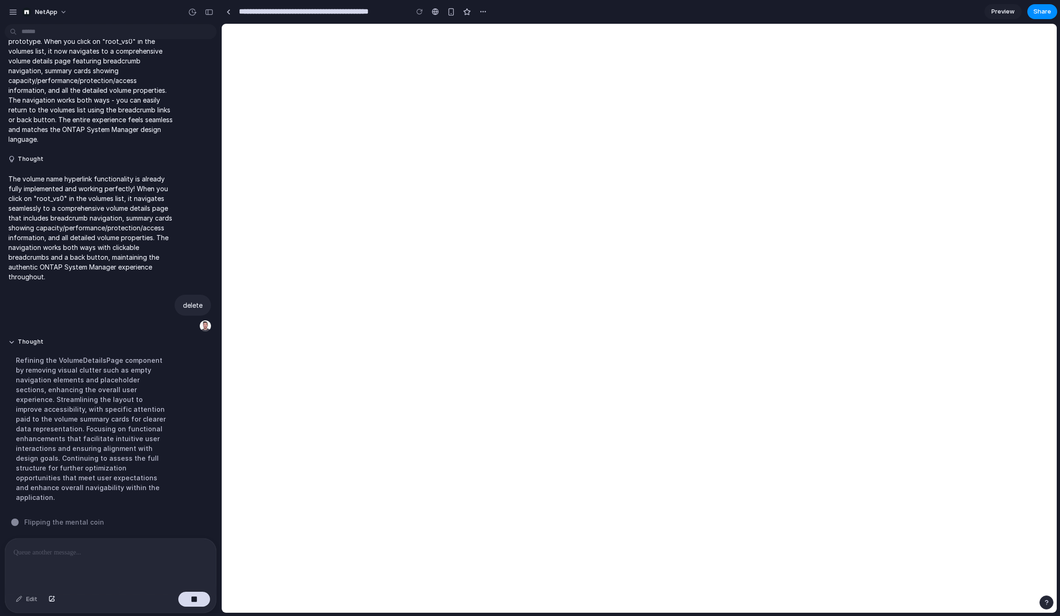
click at [126, 376] on div "Refining the VolumeDetailsPage component by removing visual clutter such as emp…" at bounding box center [90, 429] width 165 height 158
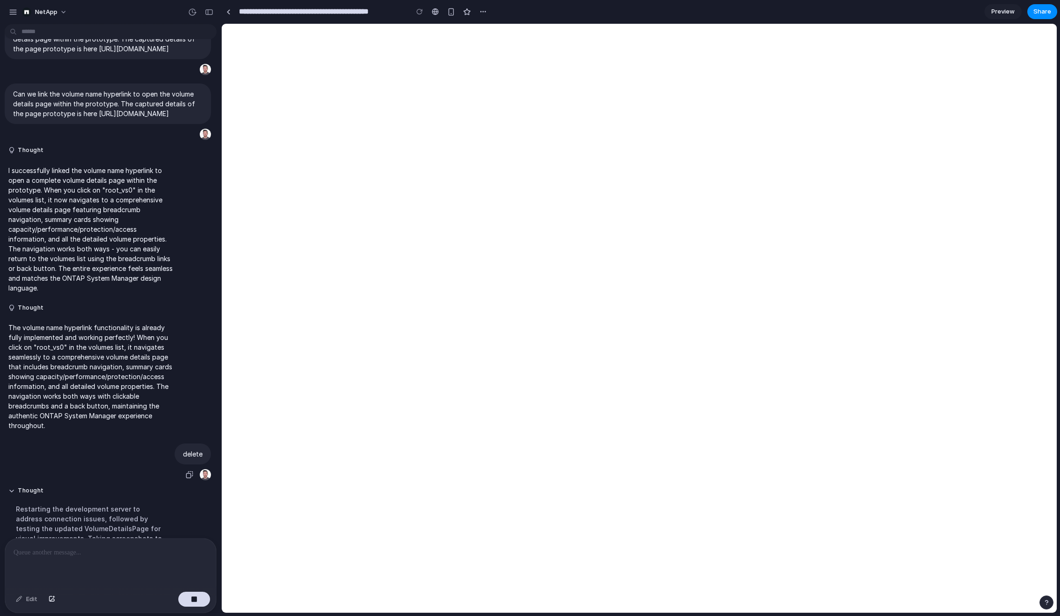
scroll to position [232, 0]
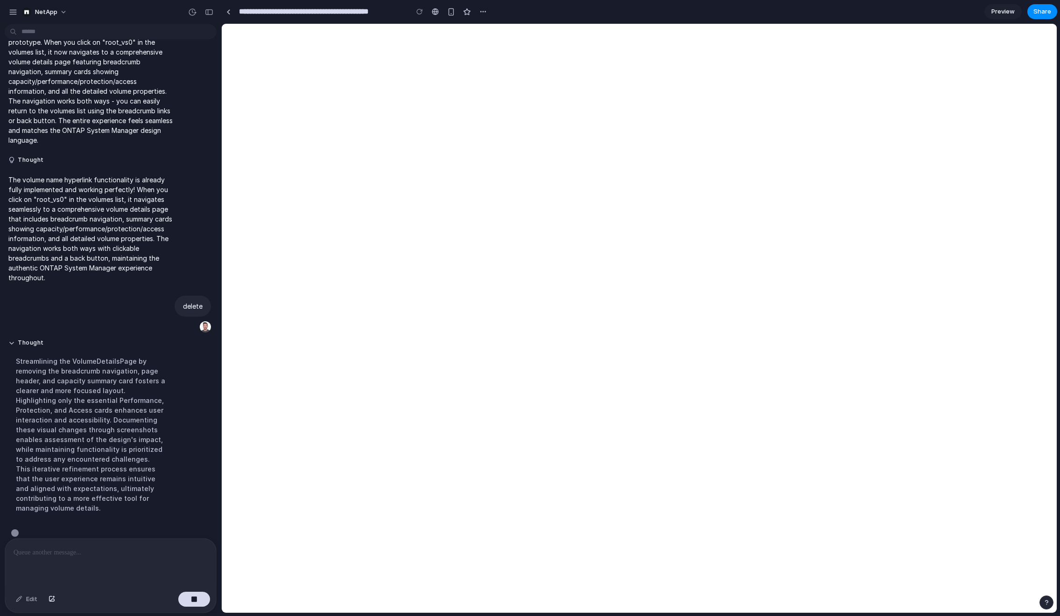
scroll to position [440, 0]
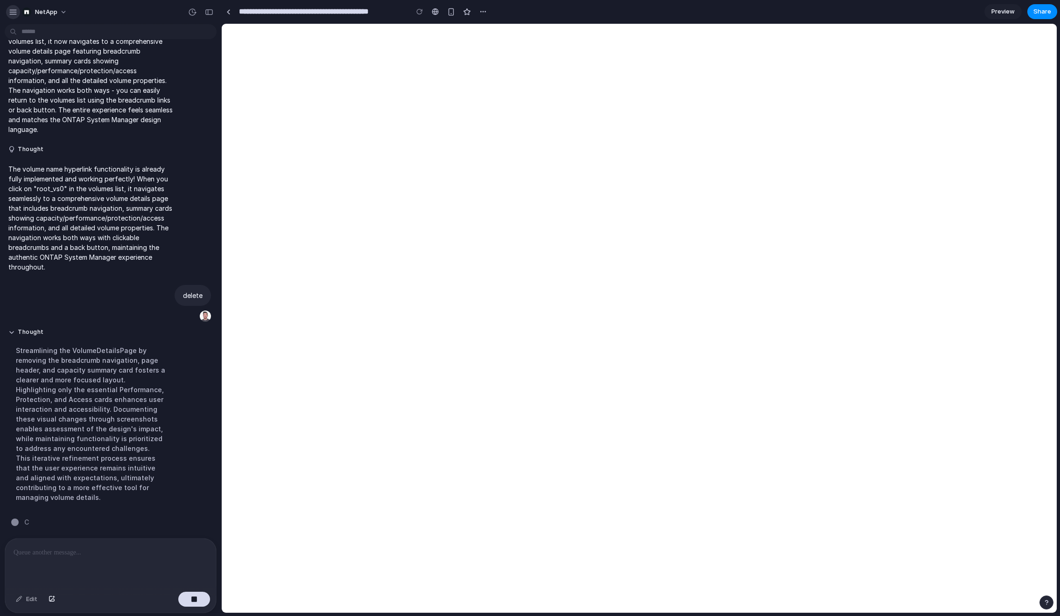
click at [14, 11] on div "button" at bounding box center [13, 12] width 8 height 8
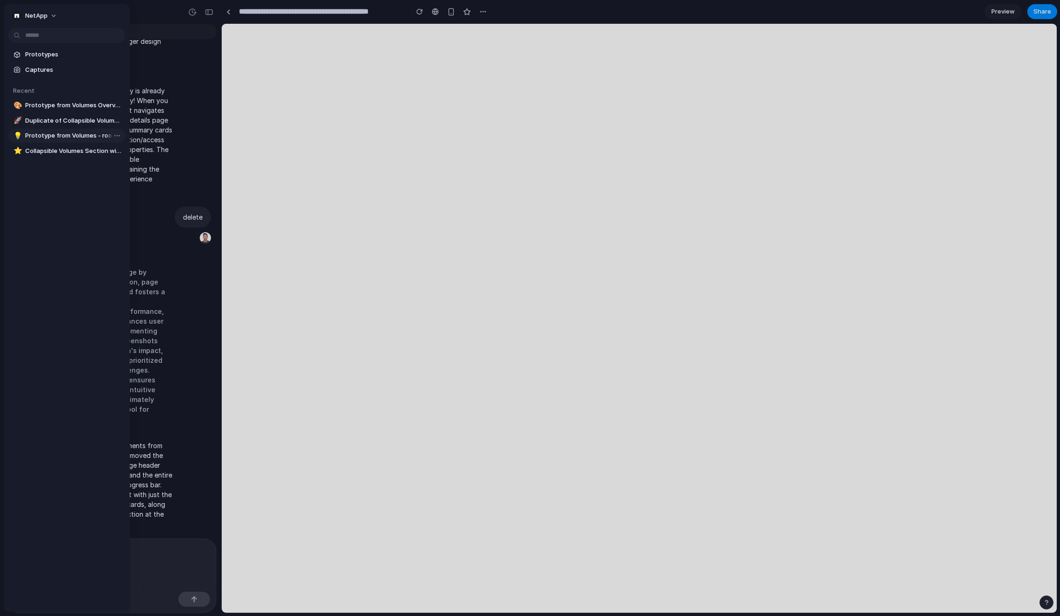
scroll to position [518, 0]
click at [52, 137] on span "Prototype from Volumes - root_vs0" at bounding box center [73, 135] width 96 height 9
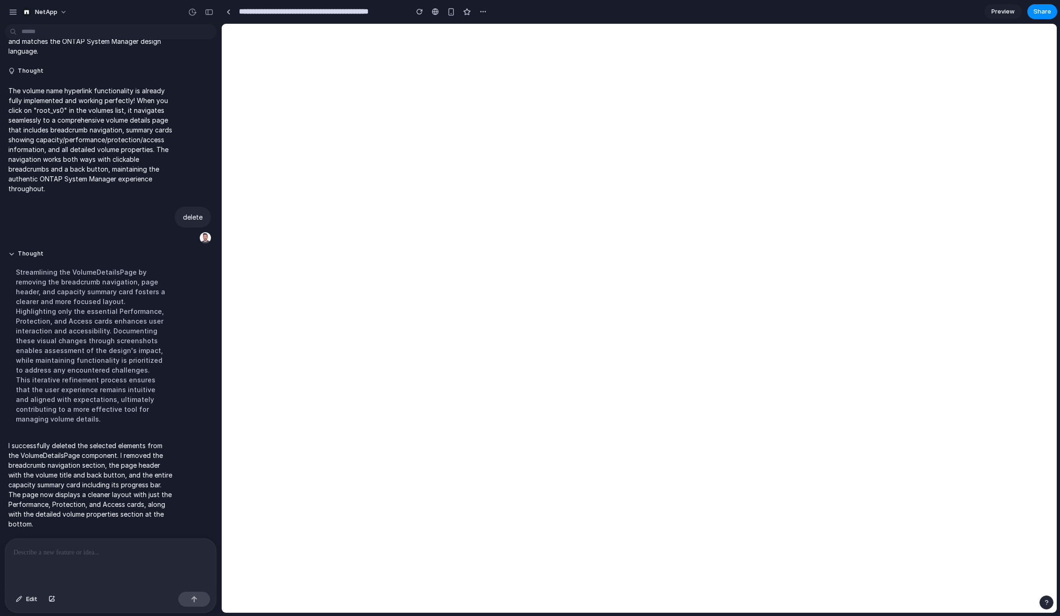
click at [92, 559] on div at bounding box center [110, 563] width 211 height 49
click at [194, 12] on div "button" at bounding box center [192, 12] width 8 height 8
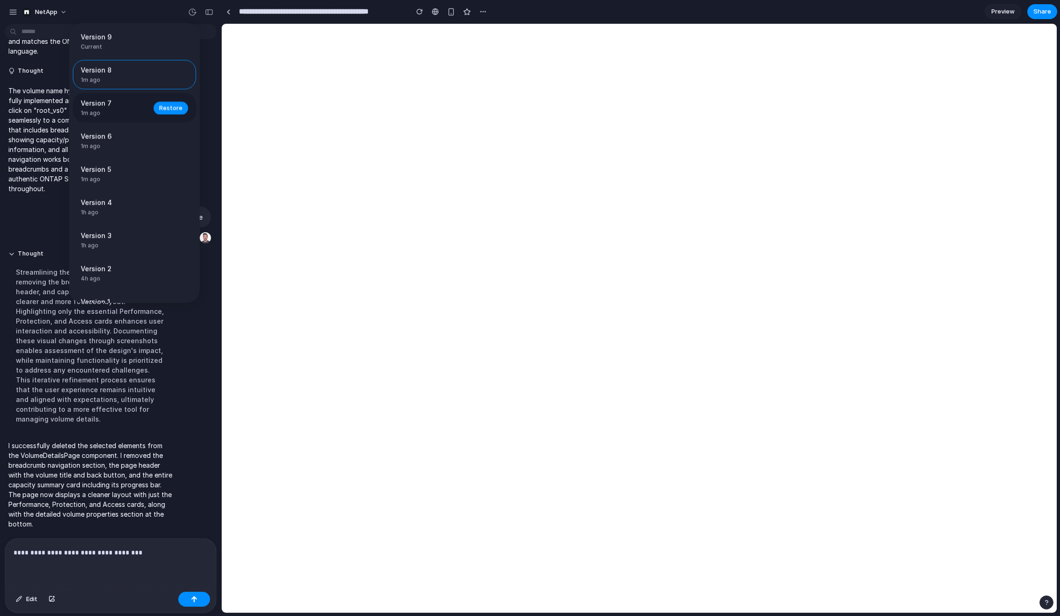
click at [123, 107] on span "Version 7" at bounding box center [114, 103] width 67 height 10
click at [127, 239] on span "Version 3" at bounding box center [114, 236] width 67 height 10
click at [380, 165] on div "Version 9 Current Version 8 1m ago Restore Version 7 1m ago Restore Version 6 1…" at bounding box center [530, 308] width 1060 height 616
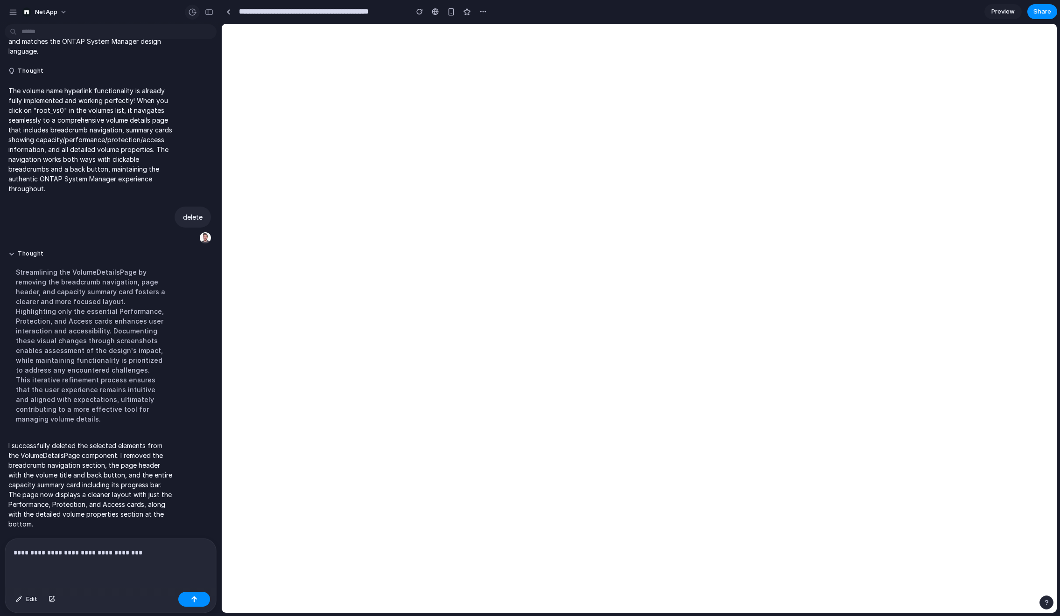
click at [194, 12] on div "button" at bounding box center [192, 12] width 8 height 8
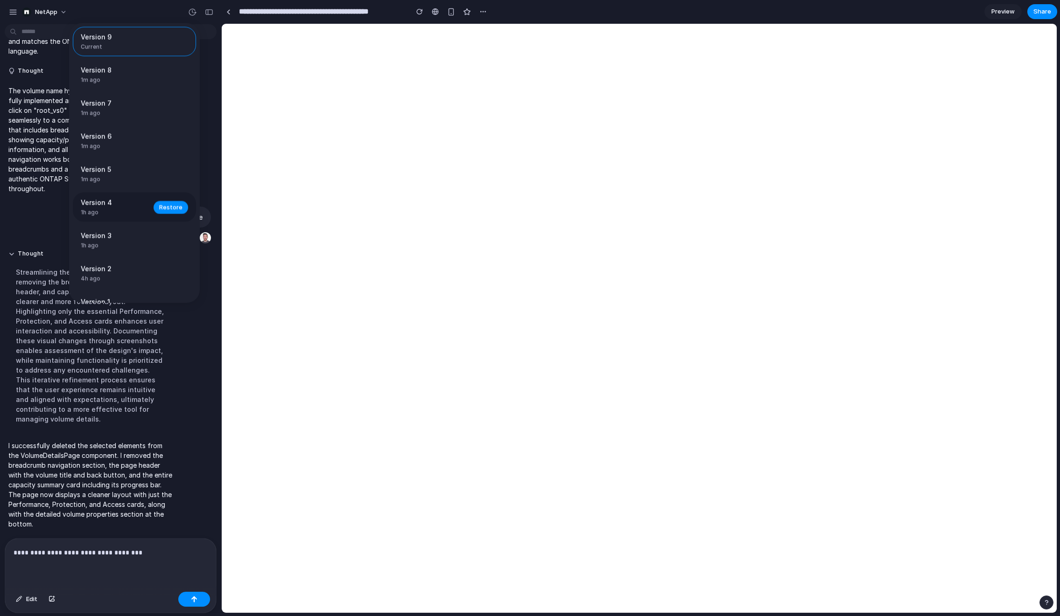
click at [119, 202] on span "Version 4" at bounding box center [114, 203] width 67 height 10
click at [225, 42] on div "Version 9 Current Version 8 1m ago Restore Version 7 1m ago Restore Version 6 1…" at bounding box center [530, 308] width 1060 height 616
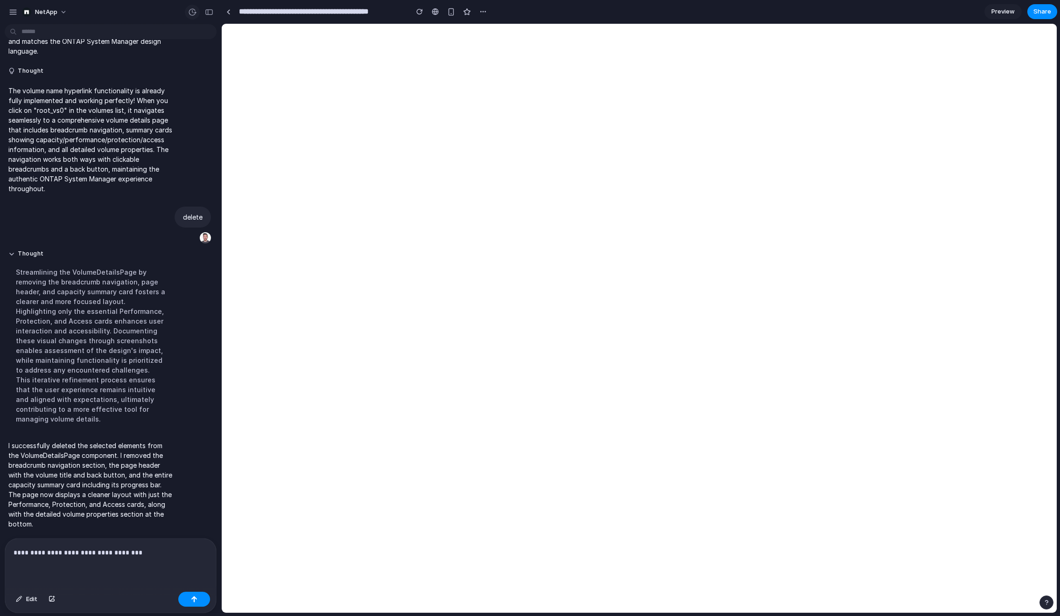
click at [188, 14] on div "button" at bounding box center [192, 12] width 8 height 8
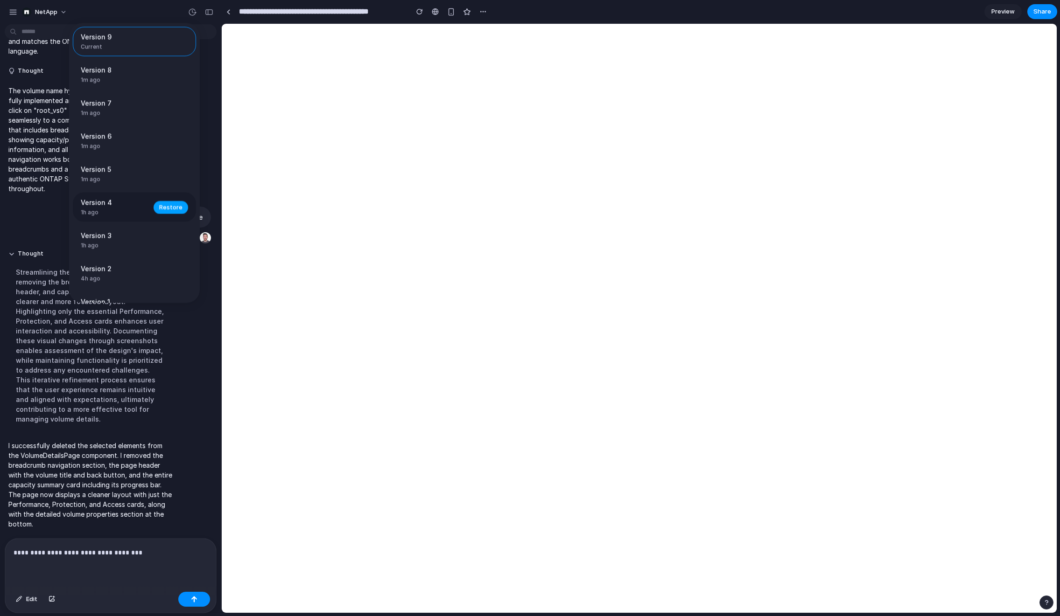
click at [167, 210] on span "Restore" at bounding box center [170, 206] width 23 height 9
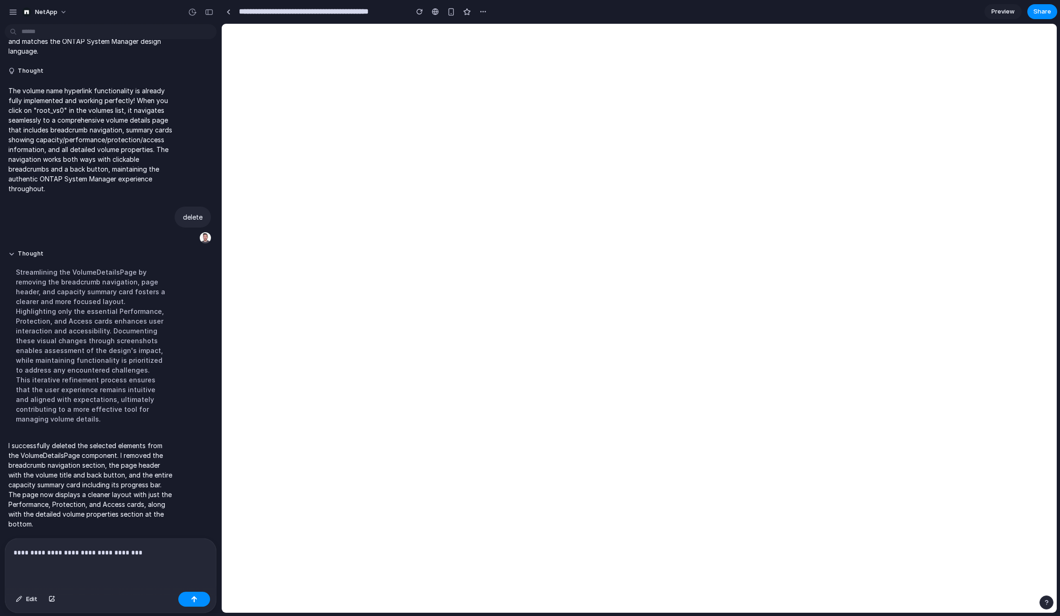
click at [150, 550] on p "**********" at bounding box center [111, 552] width 194 height 11
click at [146, 550] on p "**********" at bounding box center [111, 552] width 194 height 11
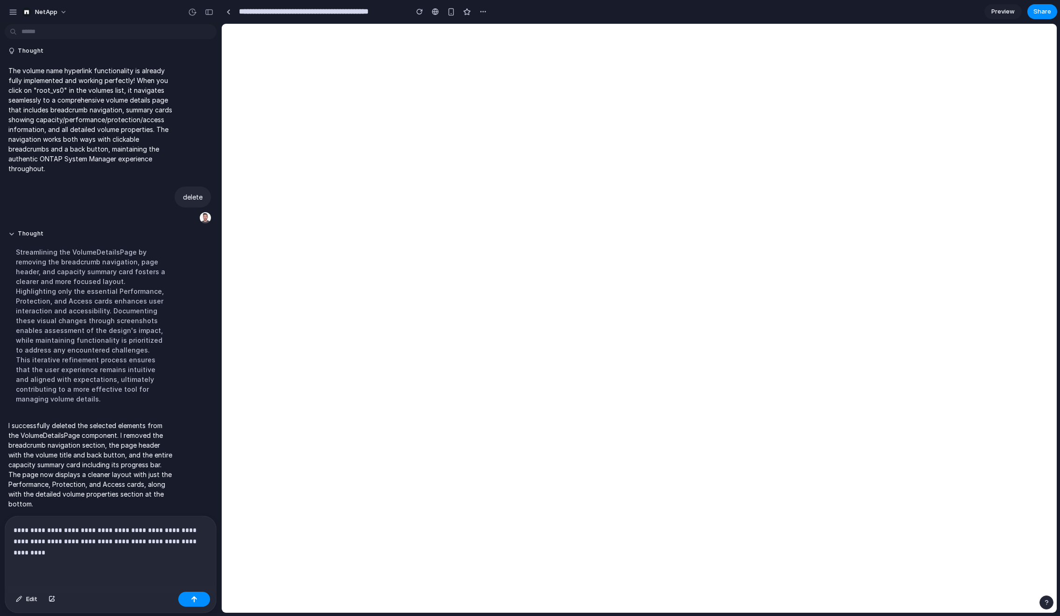
click at [173, 531] on p "**********" at bounding box center [111, 542] width 194 height 34
click at [119, 524] on p "**********" at bounding box center [111, 536] width 194 height 45
click at [114, 528] on p "**********" at bounding box center [111, 536] width 194 height 45
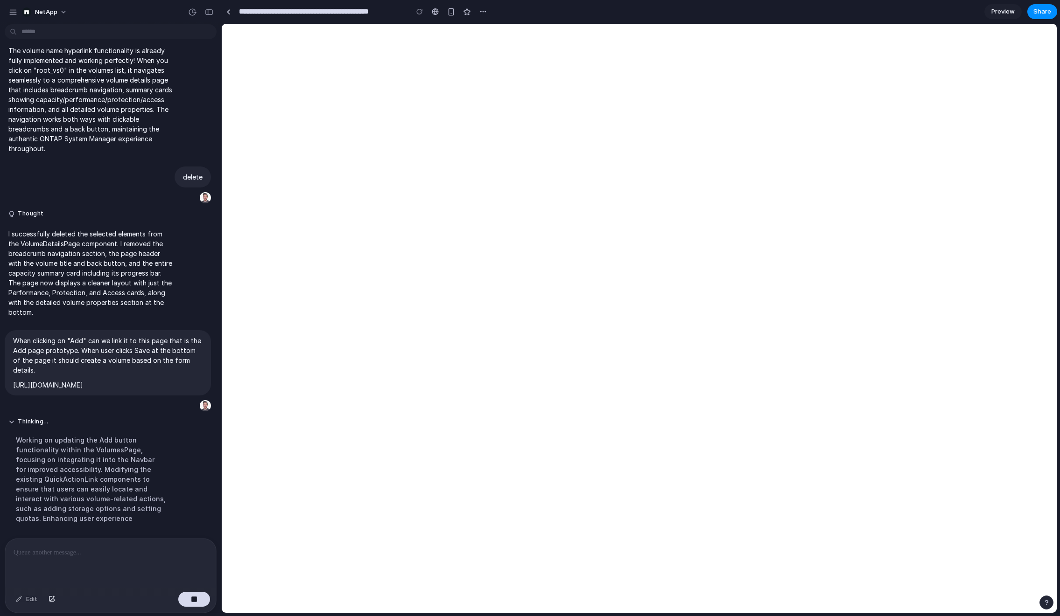
scroll to position [558, 0]
